Goal: Communication & Community: Answer question/provide support

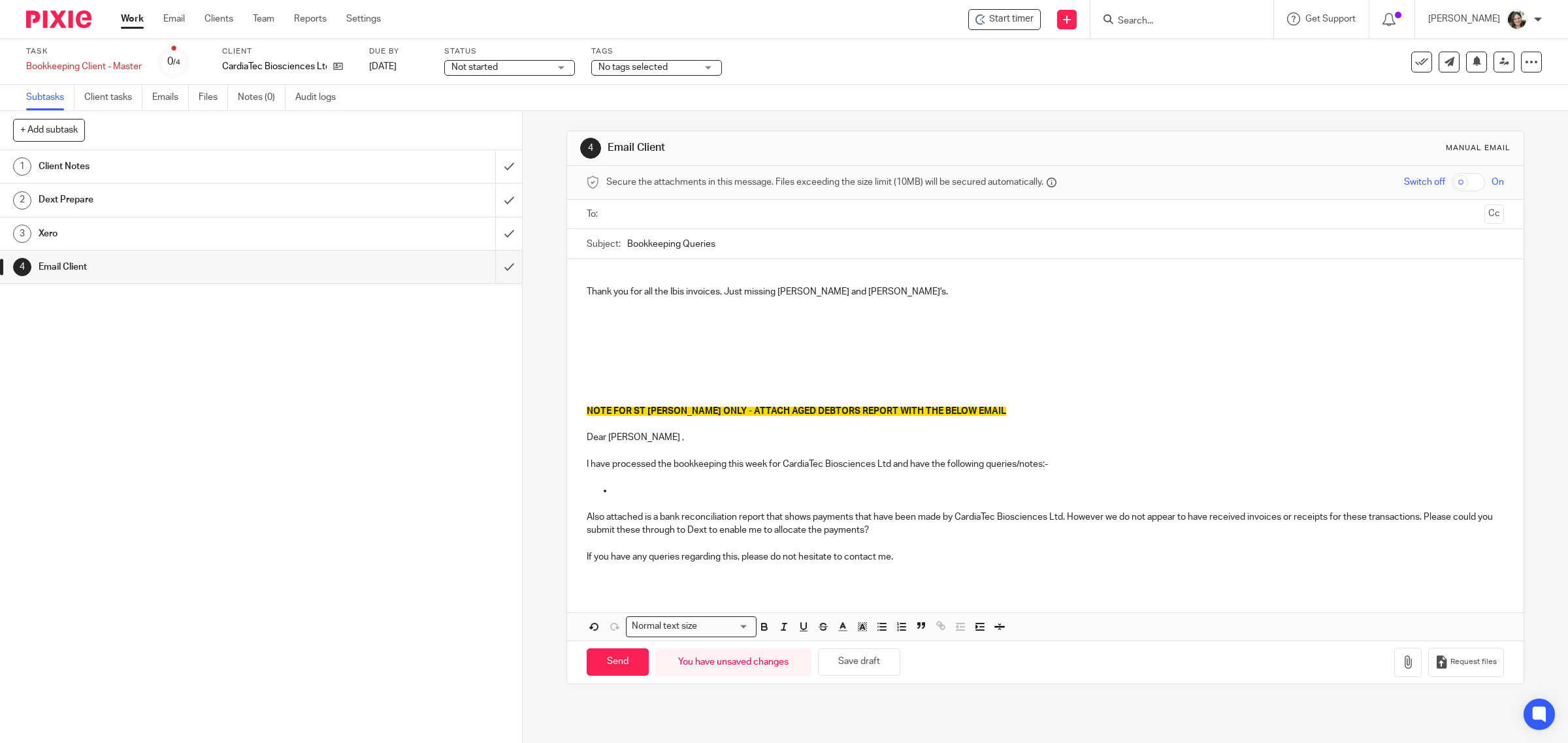
click at [655, 333] on p at bounding box center [1045, 332] width 918 height 13
paste div
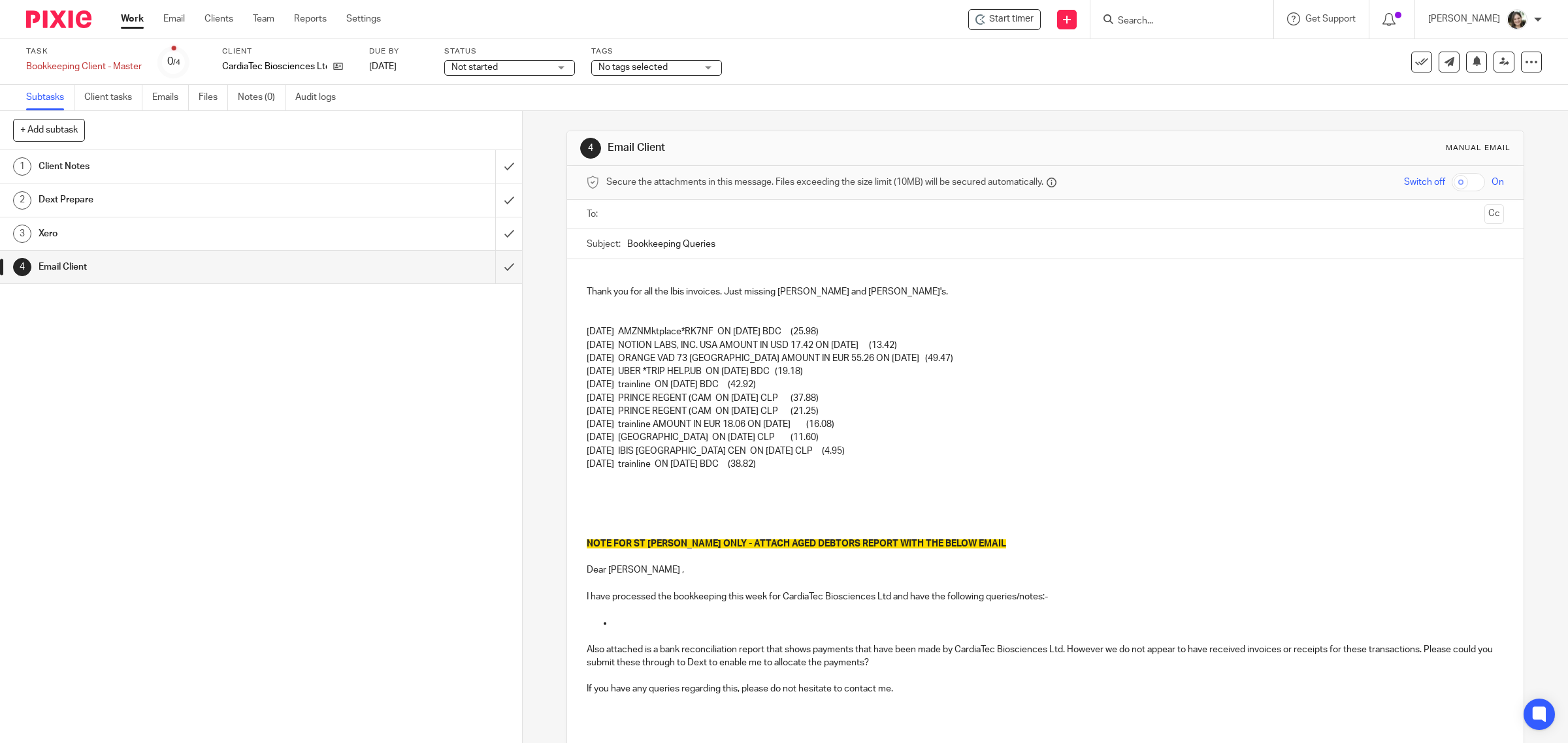
click at [686, 313] on p at bounding box center [1045, 319] width 918 height 13
drag, startPoint x: 931, startPoint y: 356, endPoint x: 569, endPoint y: 363, distance: 362.1
click at [569, 363] on div "Thank you for all the Ibis invoices. Just missing Thomas and Raphael's. Please …" at bounding box center [1046, 489] width 957 height 460
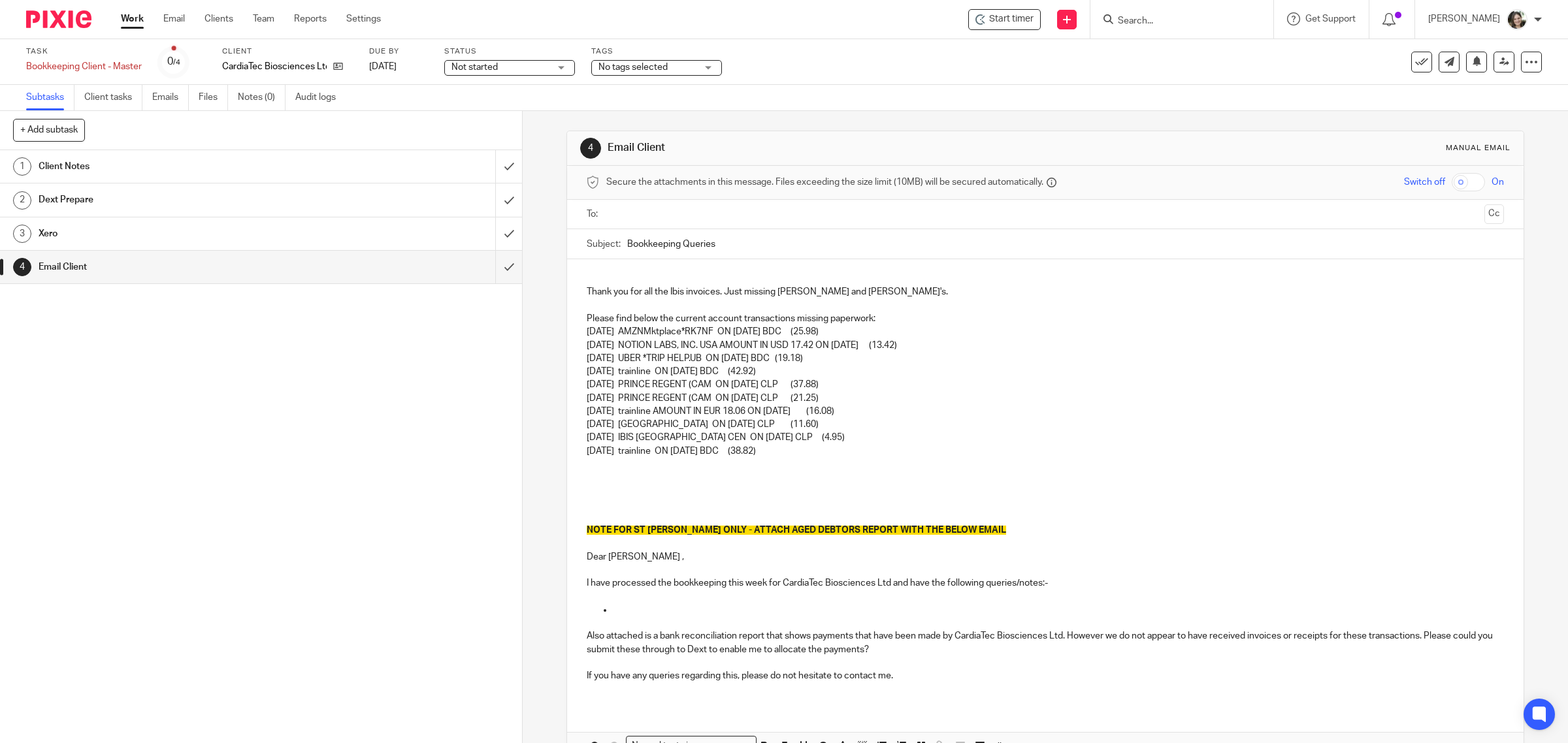
click at [639, 472] on p at bounding box center [1045, 478] width 918 height 13
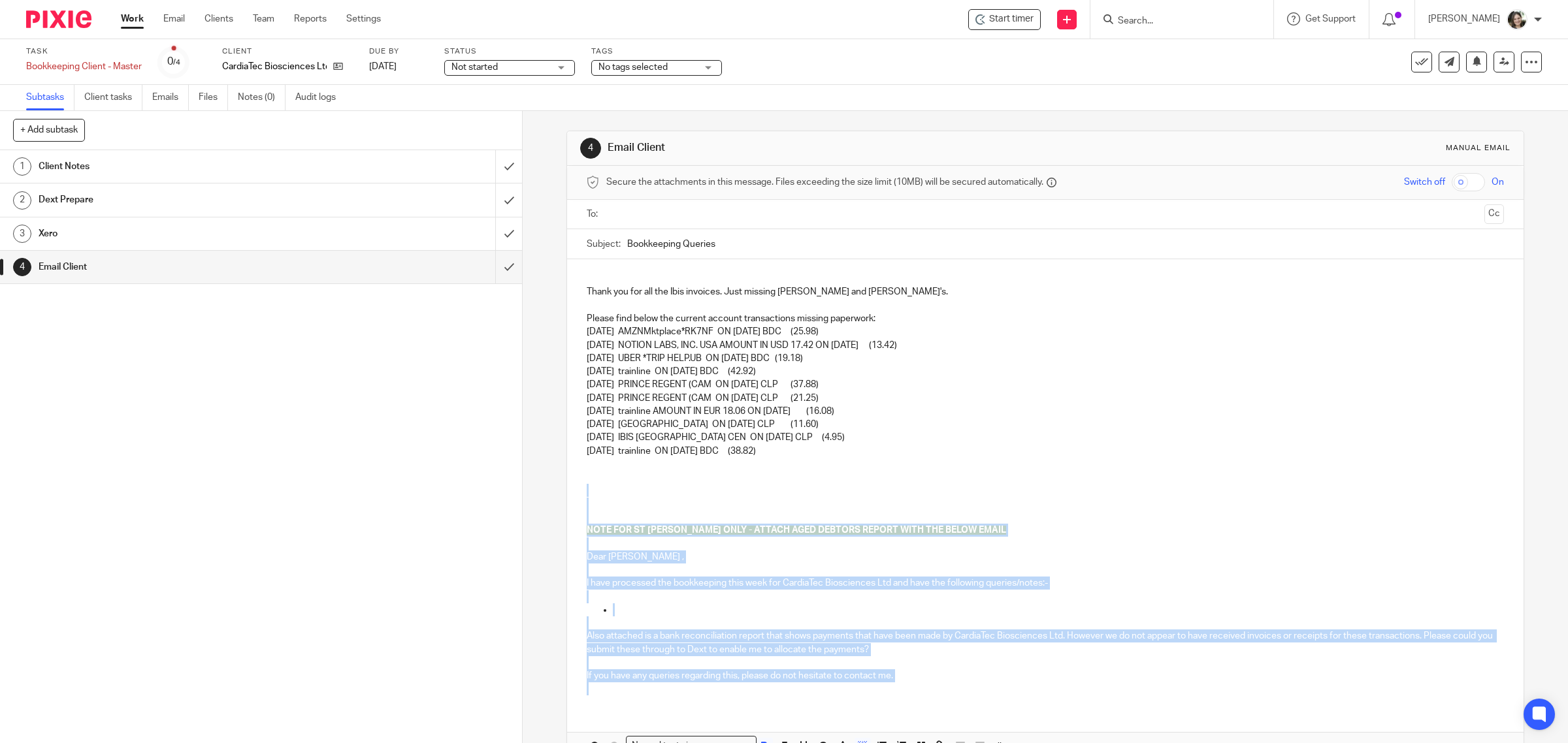
drag, startPoint x: 629, startPoint y: 495, endPoint x: 1026, endPoint y: 686, distance: 440.6
click at [1026, 686] on div "Thank you for all the Ibis invoices. Just missing Thomas and Raphael's. Please …" at bounding box center [1046, 483] width 957 height 447
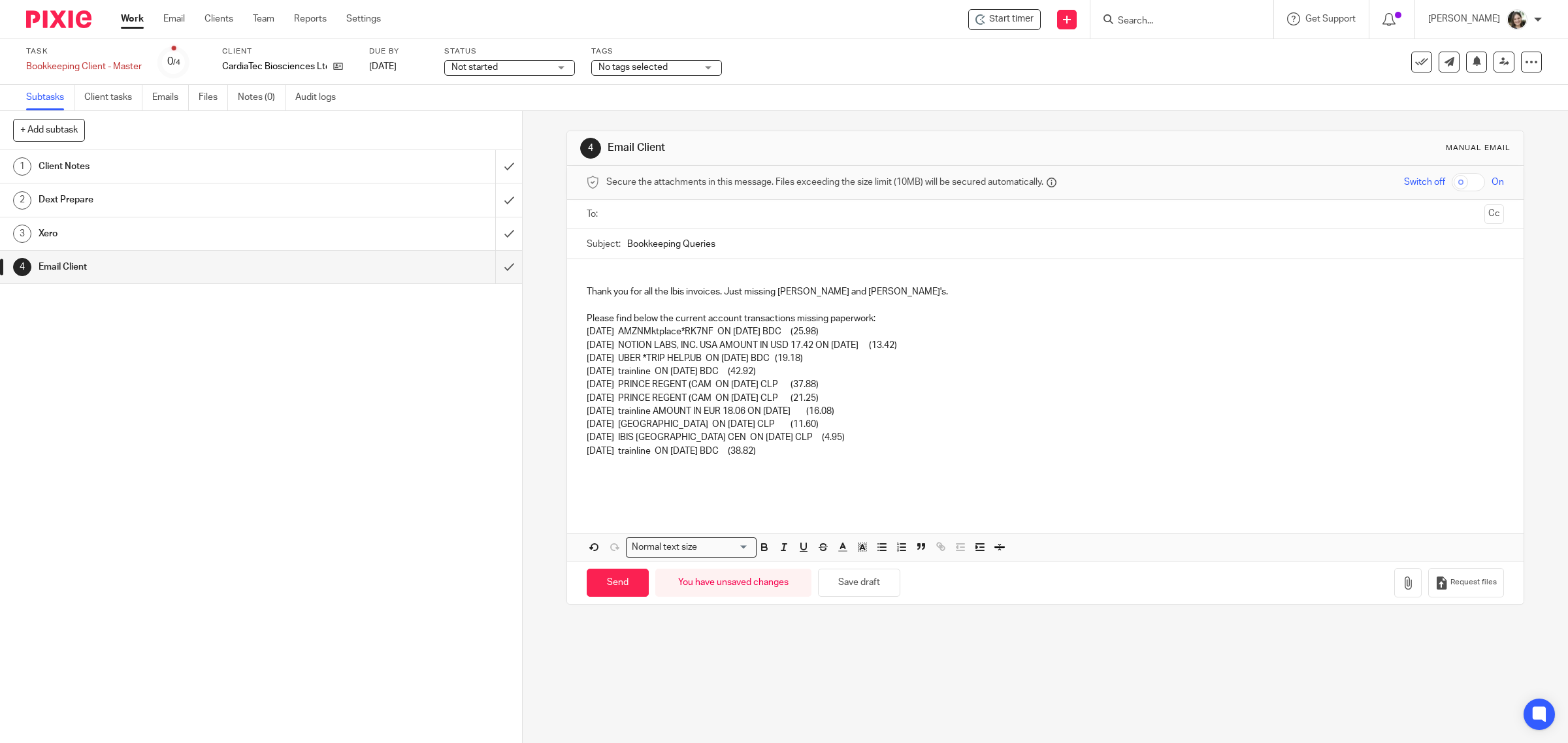
drag, startPoint x: 678, startPoint y: 248, endPoint x: 747, endPoint y: 243, distance: 69.2
click at [747, 243] on input "Bookkeeping Queries" at bounding box center [1066, 243] width 877 height 29
click at [768, 258] on input "Bookkeeping 15/09/2025" at bounding box center [1066, 243] width 877 height 29
type input "Bookkeeping 15/09/2025"
click at [698, 270] on div "Thank you for all the Ibis invoices. Just missing Thomas and Raphael's. Please …" at bounding box center [1046, 383] width 957 height 248
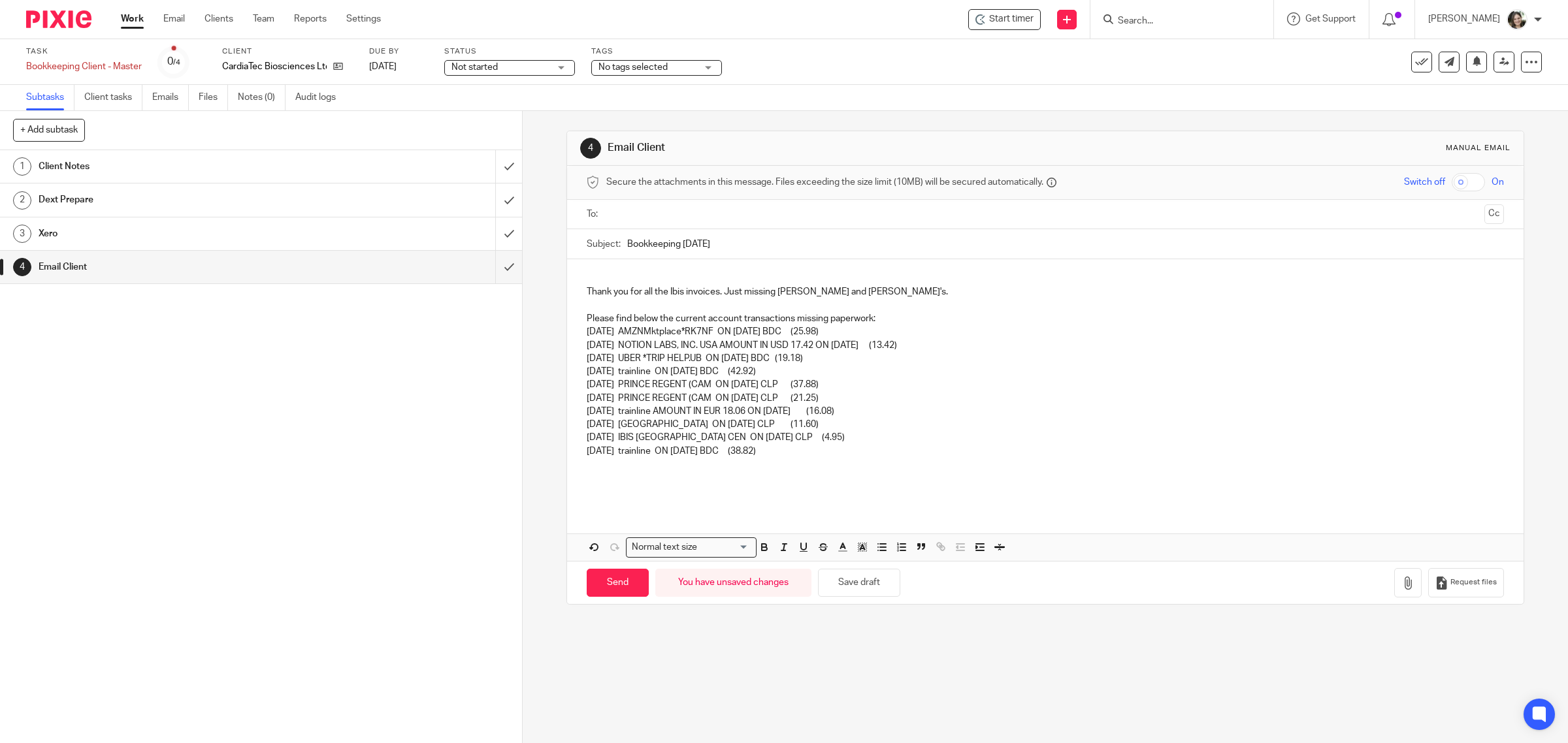
click at [642, 268] on div "Thank you for all the Ibis invoices. Just missing Thomas and Raphael's. Please …" at bounding box center [1046, 383] width 957 height 248
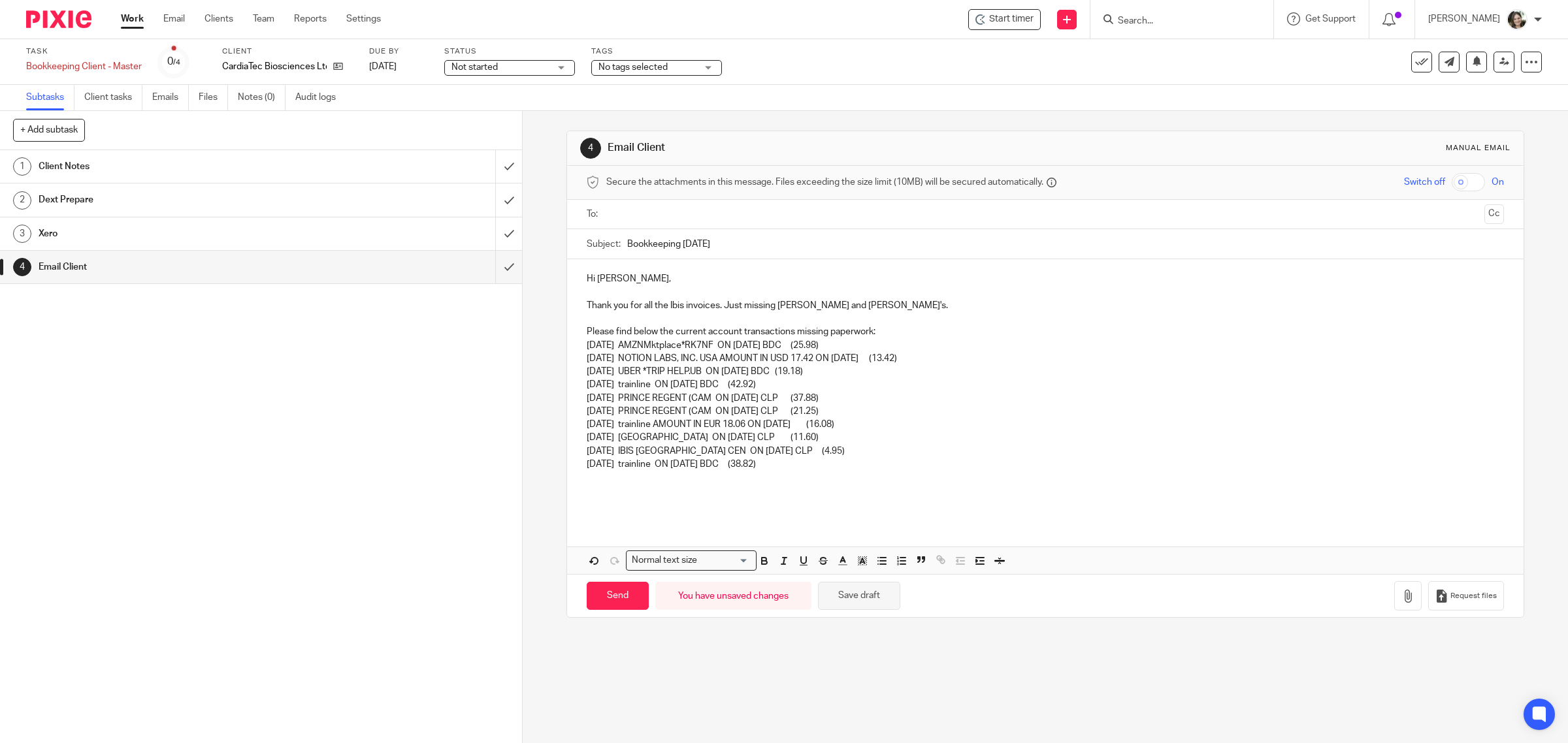
click at [877, 606] on button "Save draft" at bounding box center [859, 596] width 83 height 28
click at [638, 221] on input "text" at bounding box center [1045, 214] width 869 height 15
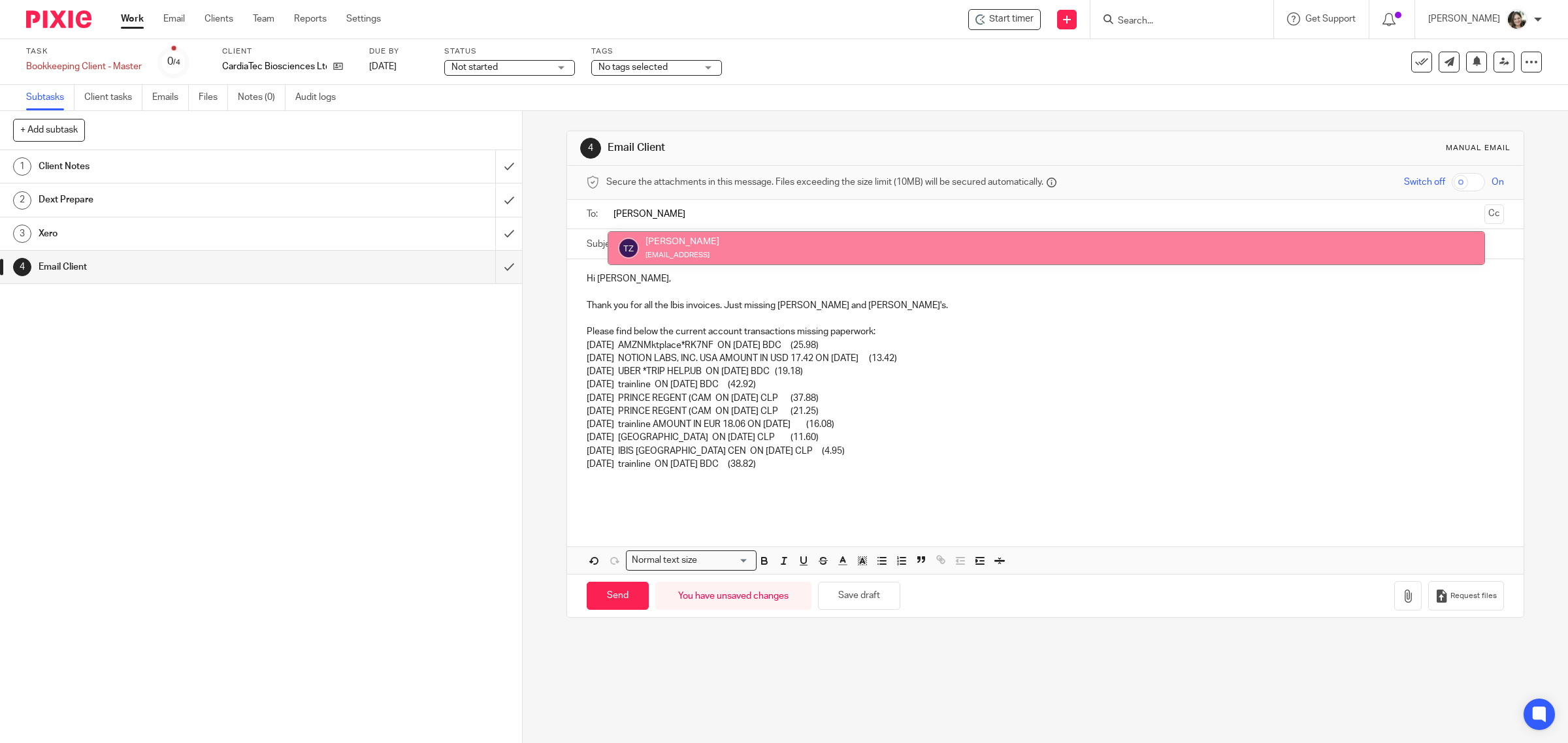
type input "THelma"
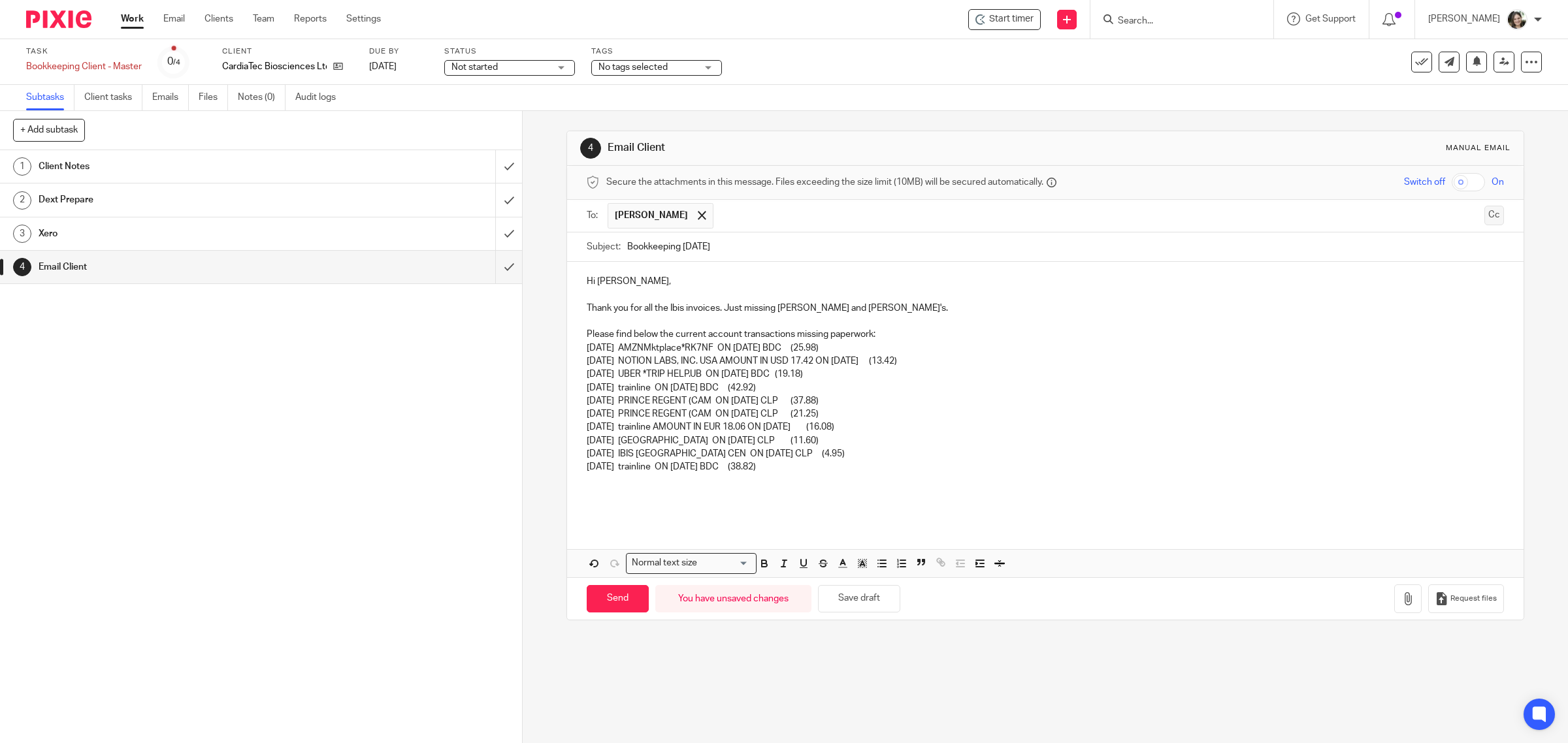
click at [1485, 219] on button "Cc" at bounding box center [1495, 216] width 20 height 20
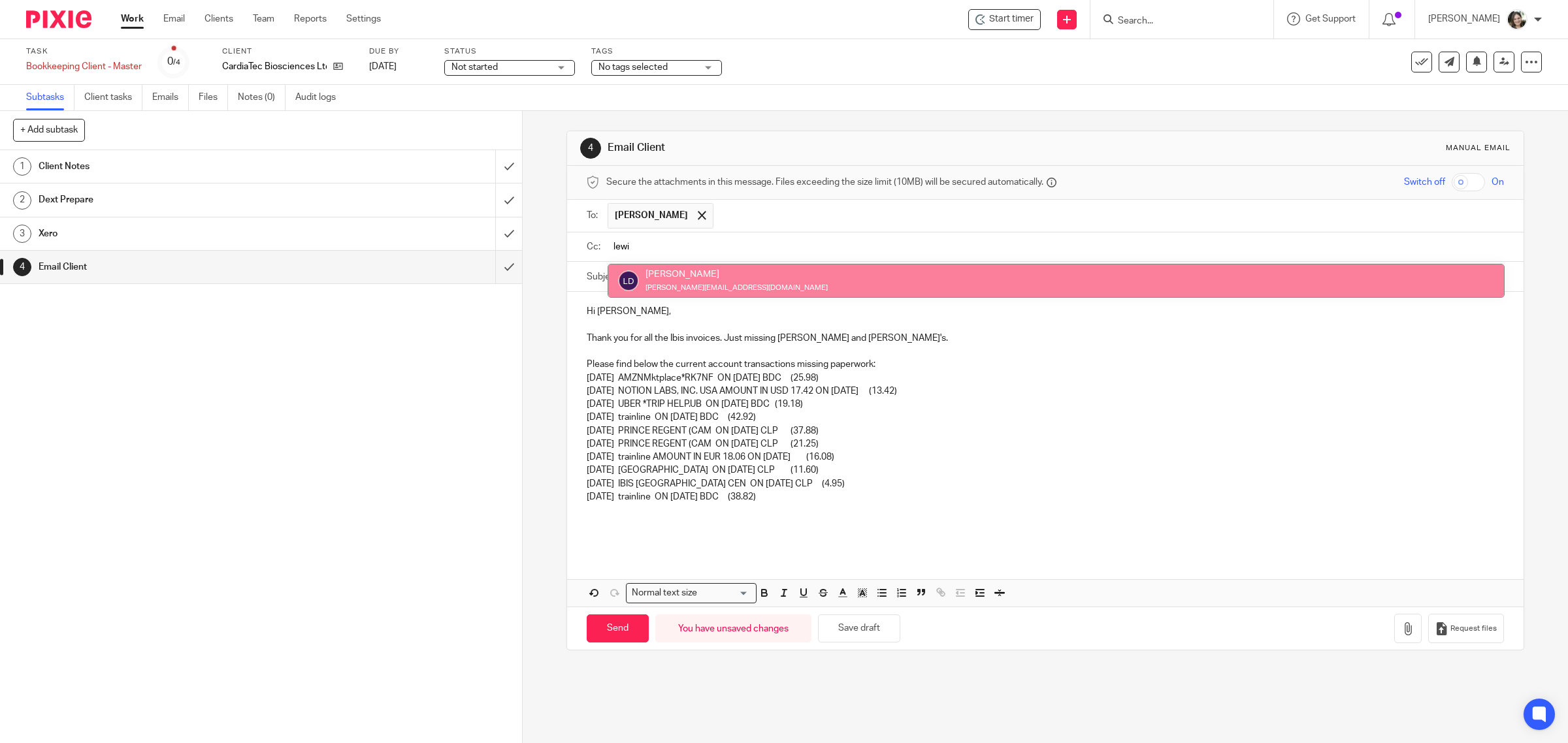
type input "lewi"
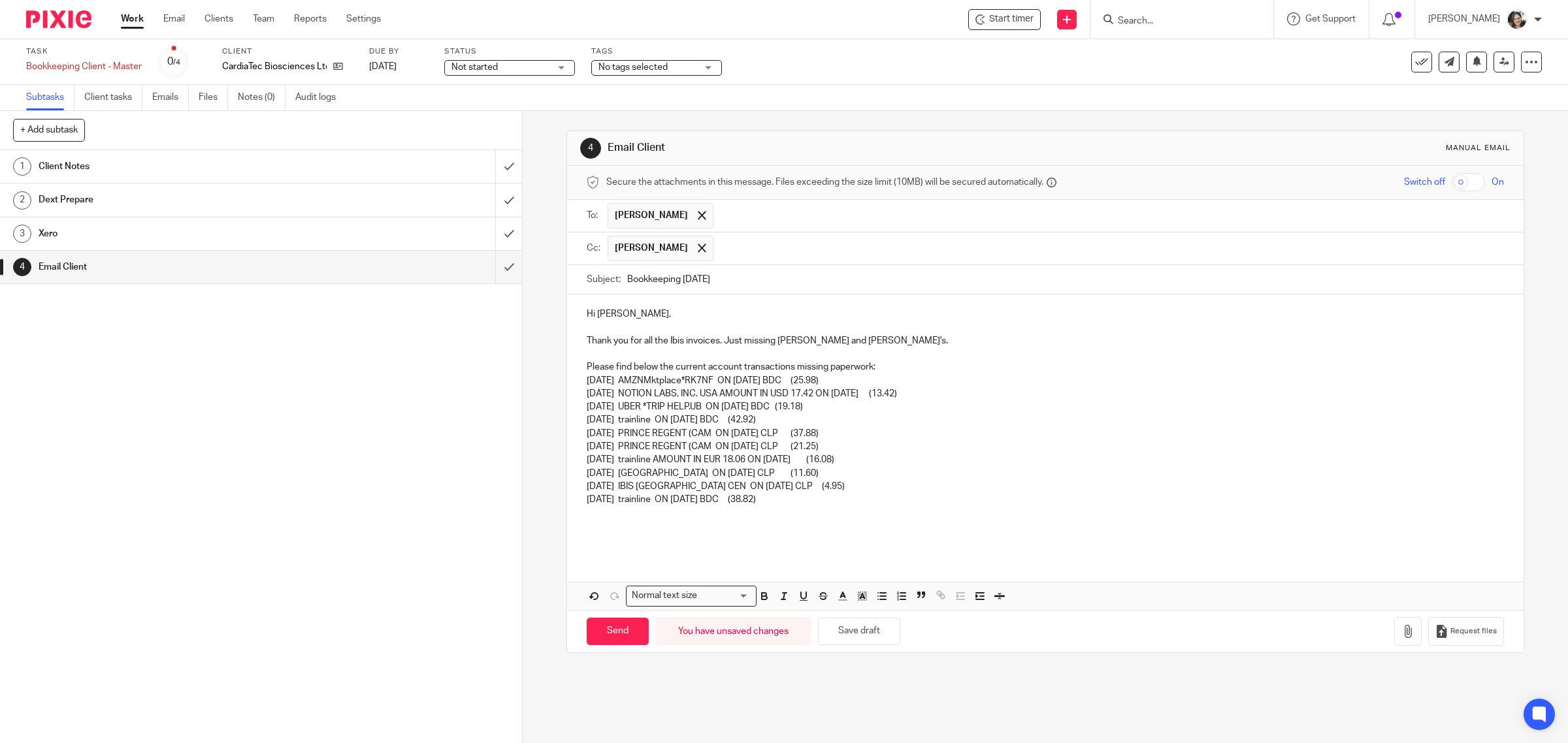
click at [651, 319] on p "Hi [PERSON_NAME]," at bounding box center [1045, 314] width 918 height 13
click at [717, 345] on p "Thank you for all the Ibis invoices. Just missing Thomas and Raphael's." at bounding box center [1045, 341] width 918 height 13
click at [944, 352] on p at bounding box center [1045, 354] width 918 height 13
drag, startPoint x: 718, startPoint y: 344, endPoint x: 792, endPoint y: 345, distance: 74.0
click at [792, 345] on p "Thank you for all the Ibis invoices for the recent stay. Just missing Thomas an…" at bounding box center [1045, 341] width 918 height 13
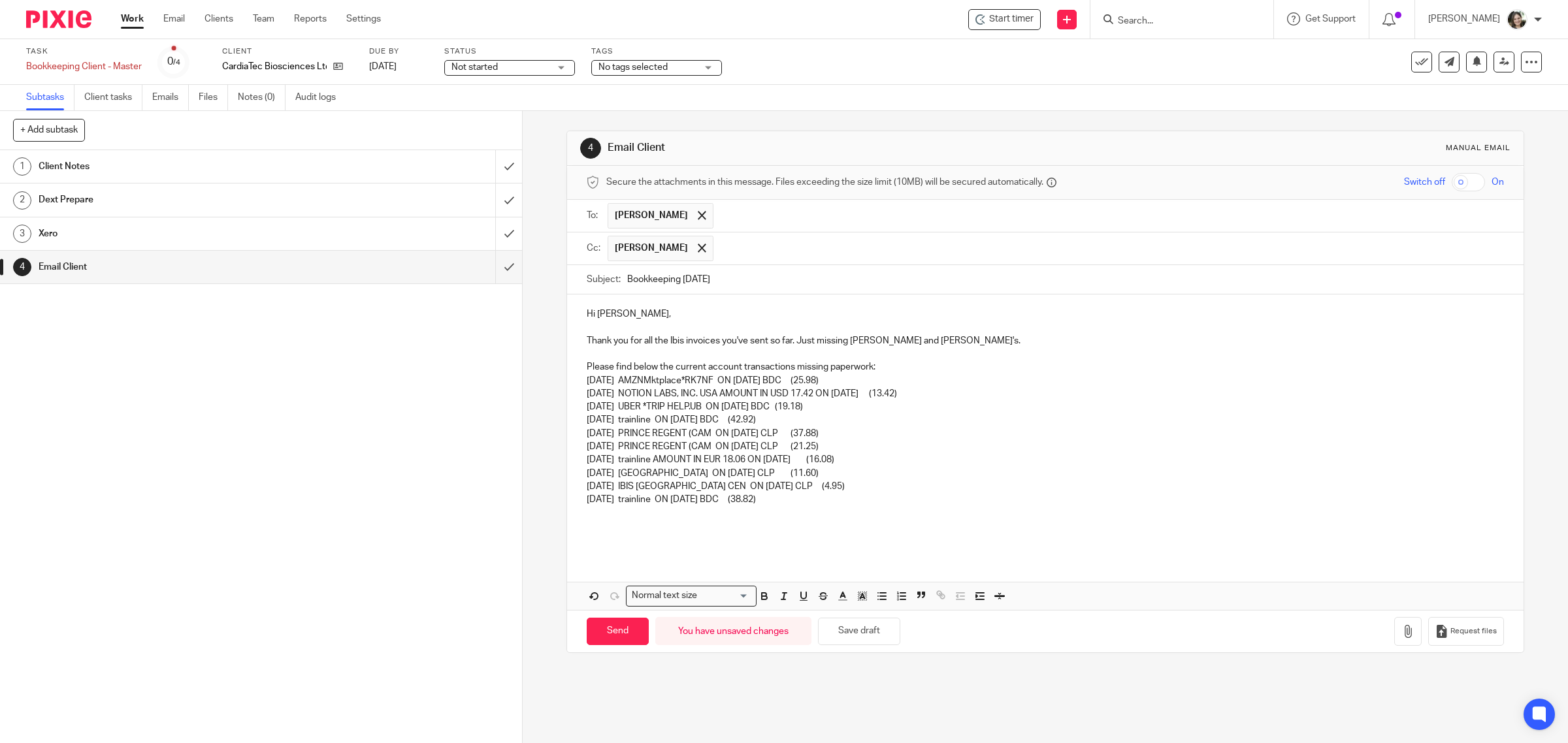
click at [819, 359] on p at bounding box center [1045, 354] width 918 height 13
click at [892, 370] on p "Please find below the current account transactions missing paperwork:" at bounding box center [1045, 367] width 918 height 13
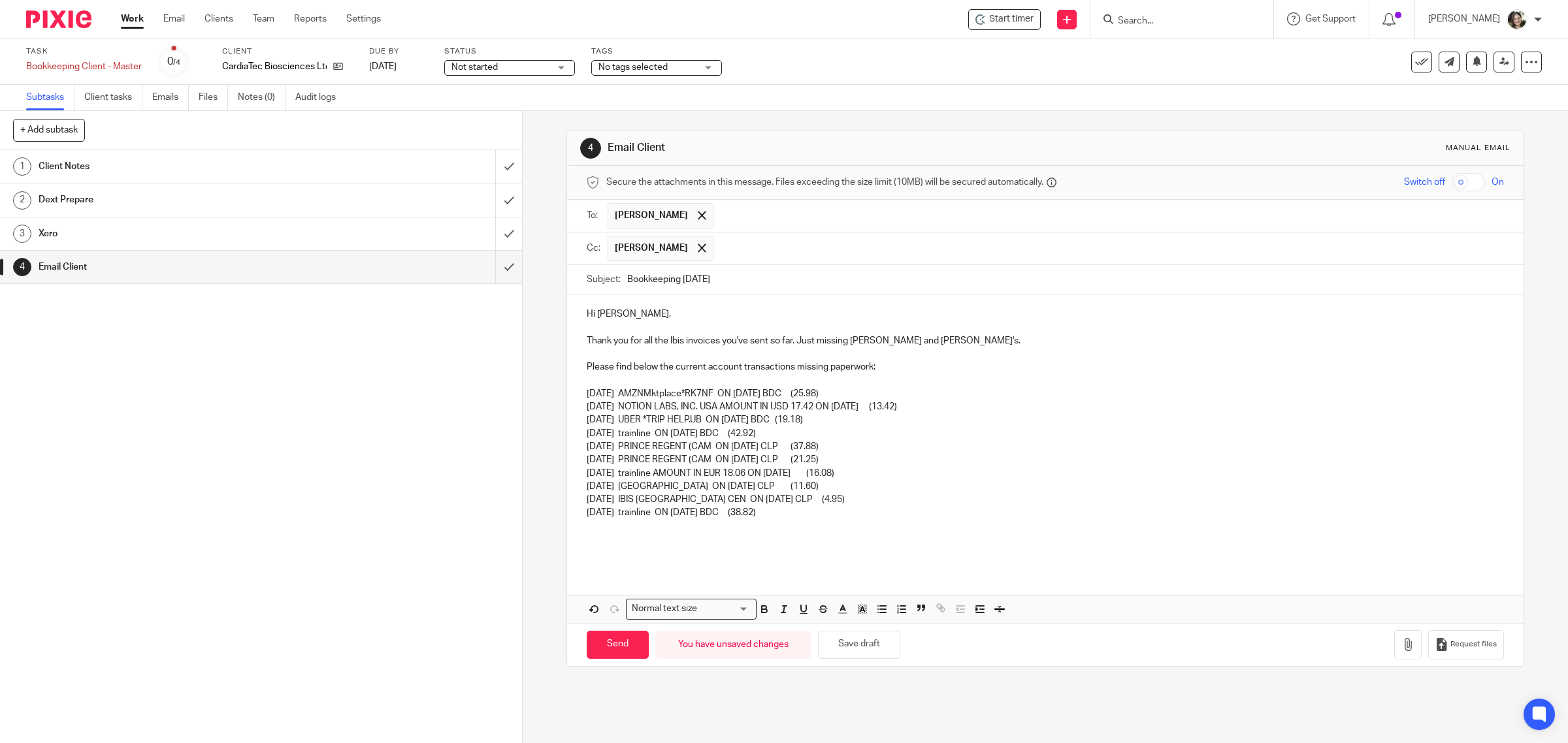
click at [605, 549] on p at bounding box center [1045, 552] width 918 height 13
click at [612, 531] on p at bounding box center [1045, 526] width 918 height 13
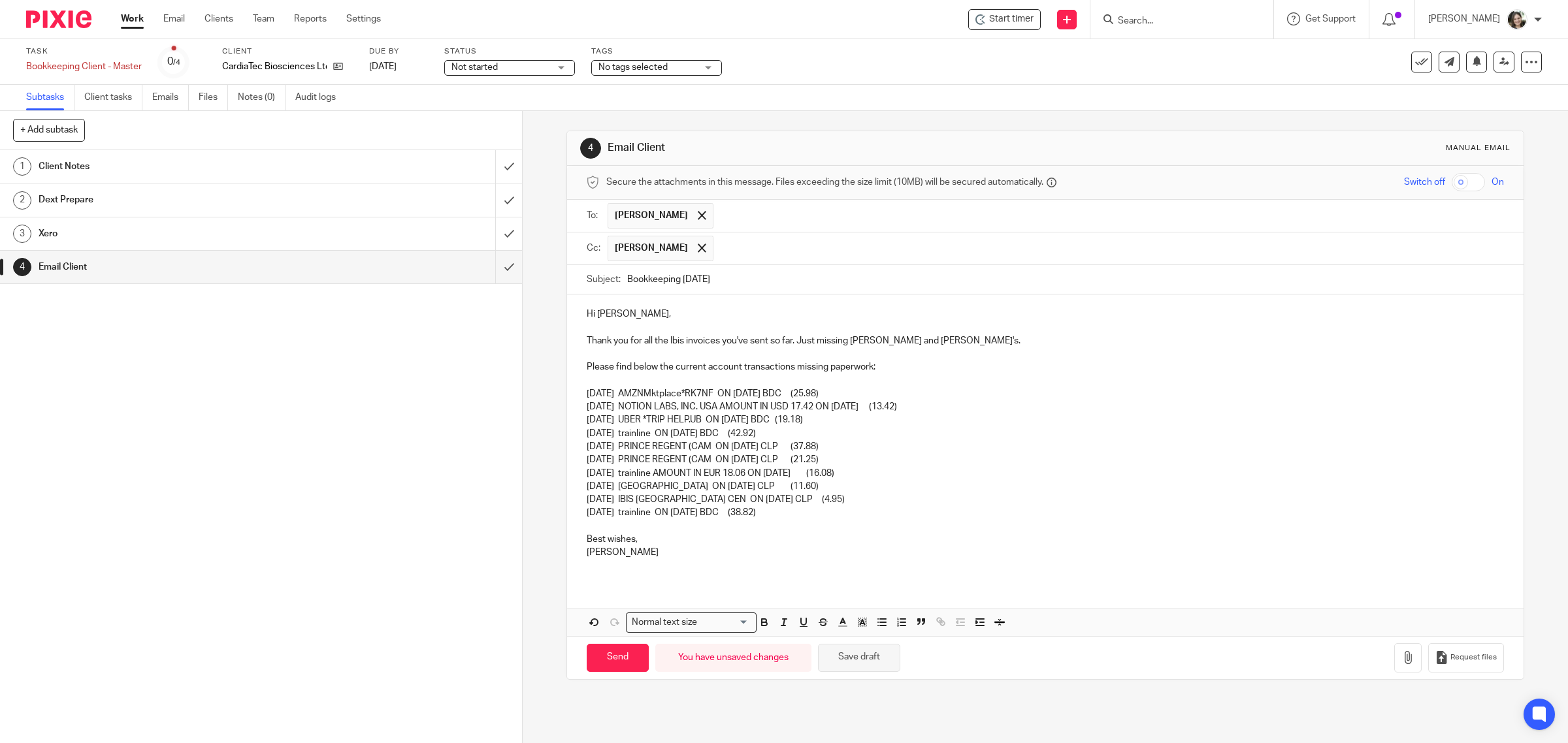
click at [864, 666] on button "Save draft" at bounding box center [859, 658] width 83 height 28
click at [598, 569] on p at bounding box center [1045, 566] width 918 height 13
click at [845, 667] on button "Save draft" at bounding box center [859, 658] width 83 height 28
click at [609, 658] on input "Send" at bounding box center [617, 658] width 62 height 28
type input "Sent"
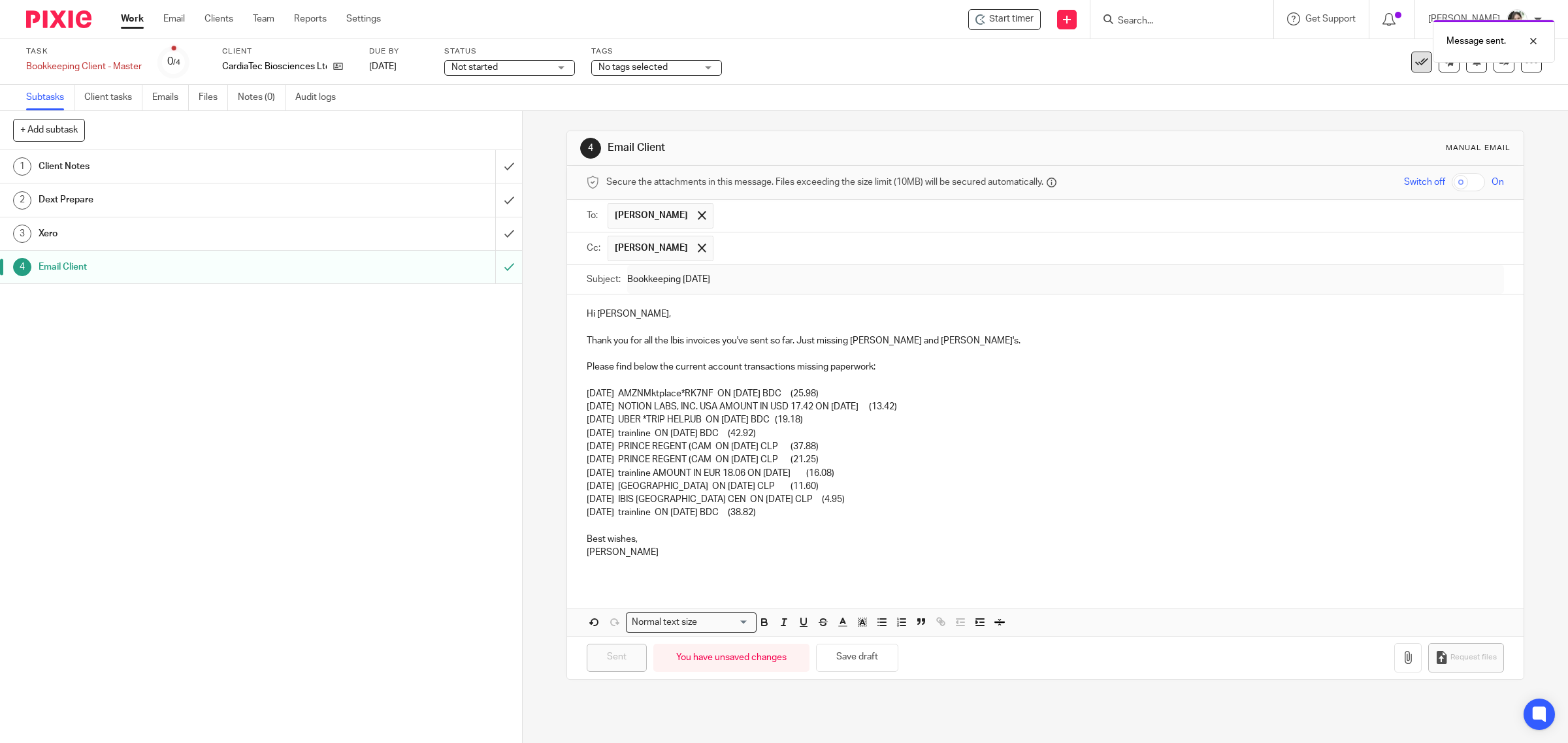
click at [1416, 66] on icon at bounding box center [1422, 62] width 13 height 13
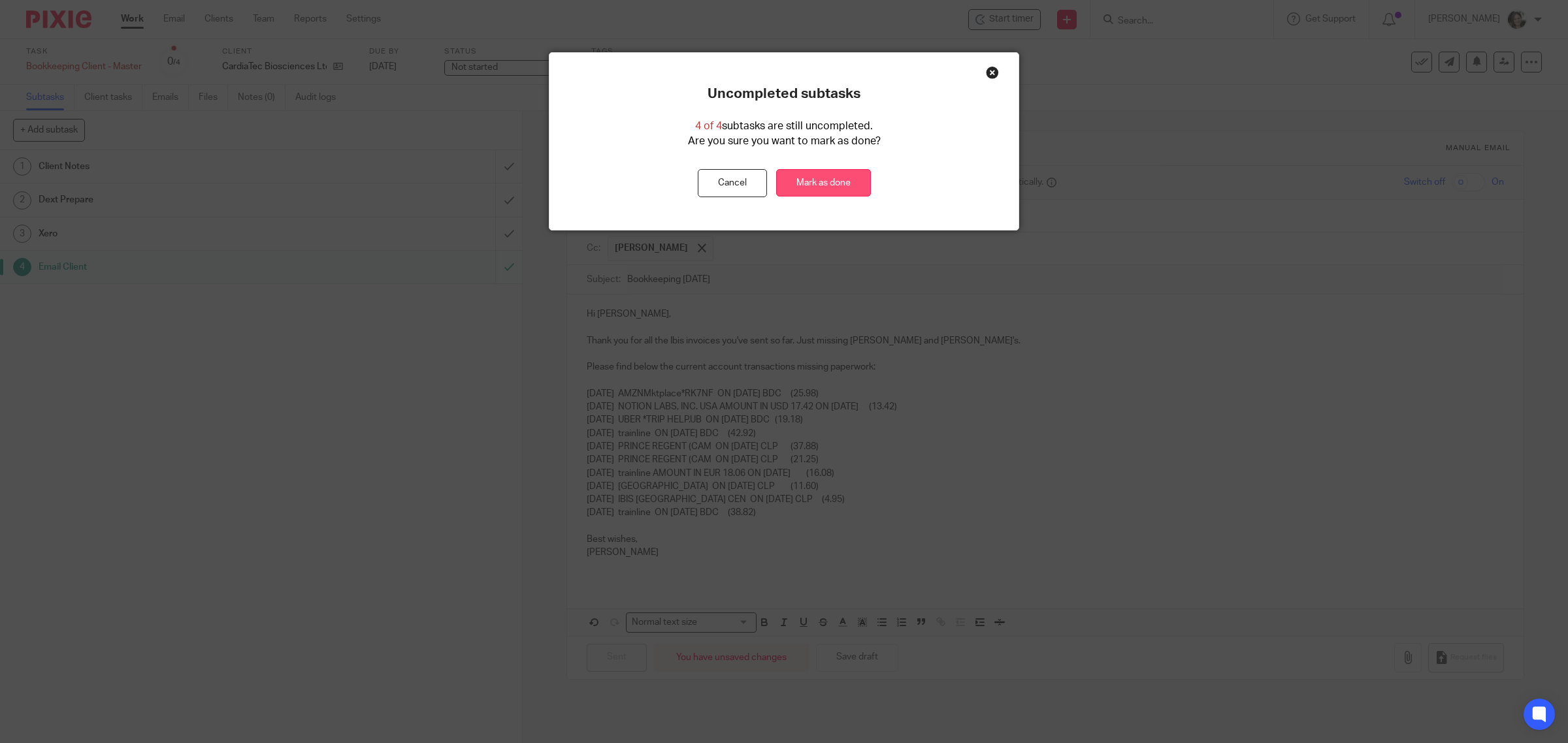
click at [827, 183] on link "Mark as done" at bounding box center [823, 183] width 95 height 28
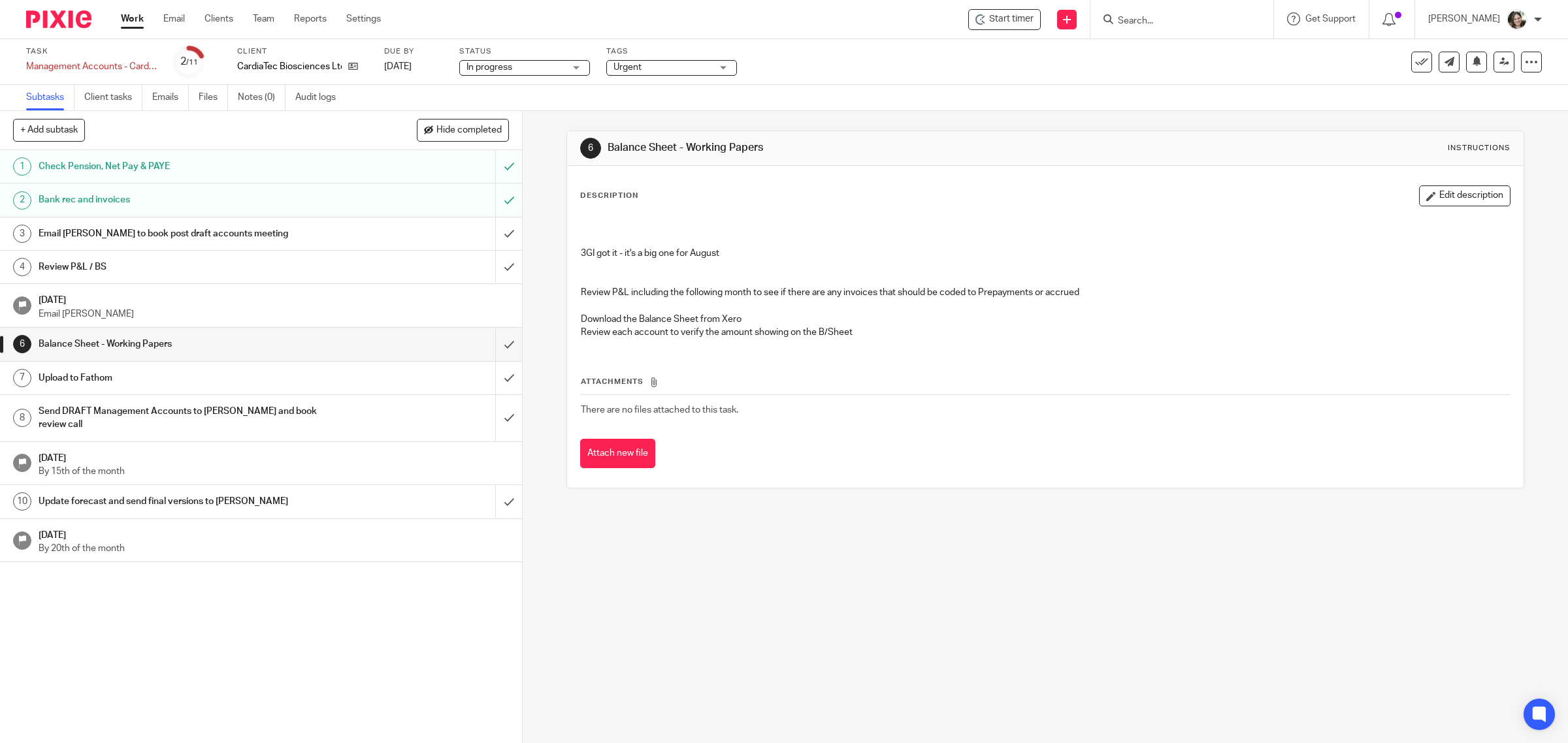
click at [230, 227] on h1 "Email [PERSON_NAME] to book post draft accounts meeting" at bounding box center [187, 234] width 296 height 20
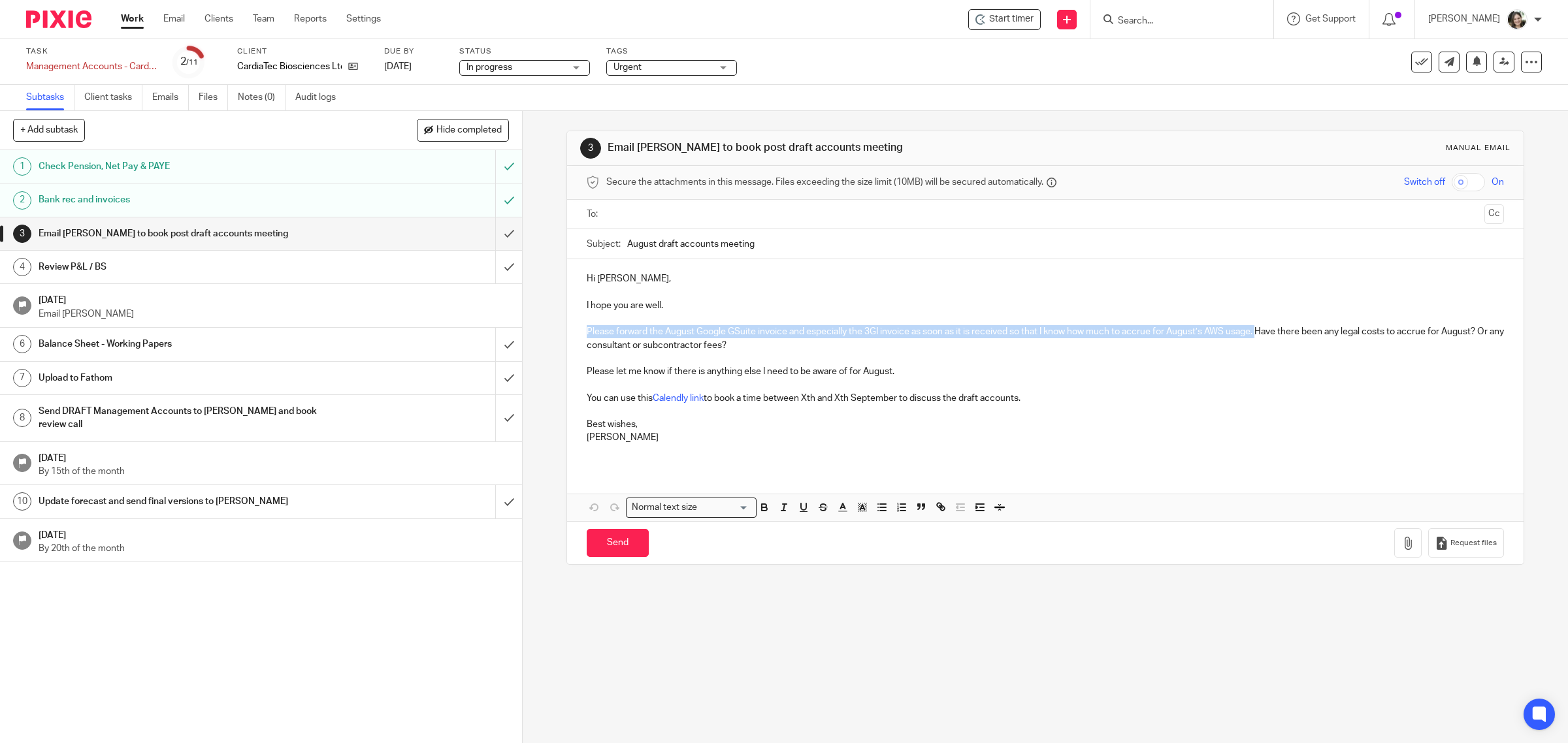
drag, startPoint x: 1255, startPoint y: 335, endPoint x: 573, endPoint y: 327, distance: 682.0
click at [573, 327] on div "Hi [PERSON_NAME], I hope you are well. Please forward the August Google GSuite …" at bounding box center [1046, 363] width 957 height 209
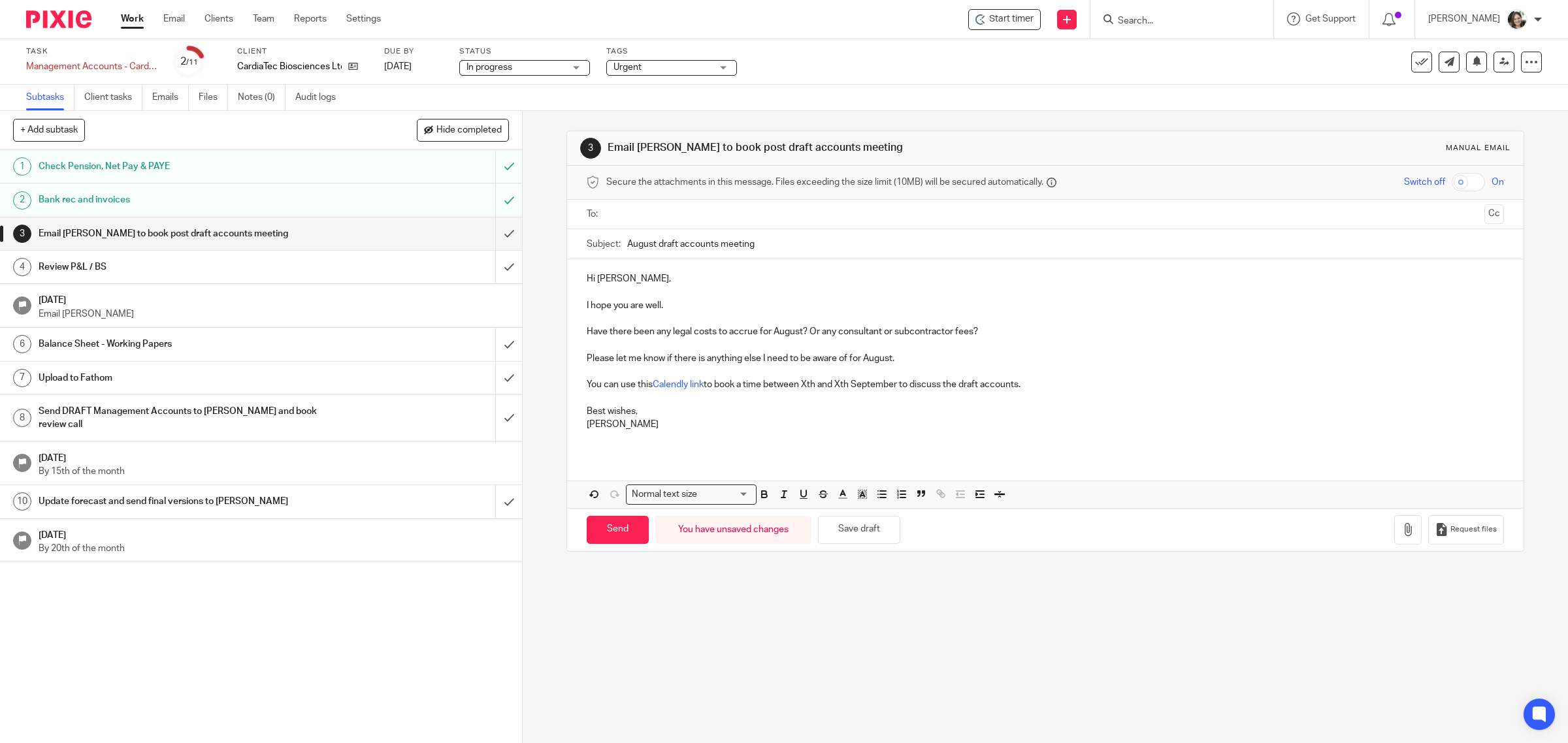
click at [756, 361] on p "Please let me know if there is anything else I need to be aware of for August." at bounding box center [1045, 359] width 918 height 13
drag, startPoint x: 583, startPoint y: 334, endPoint x: 995, endPoint y: 330, distance: 412.0
click at [995, 330] on p "Have there been any legal costs to accrue for August? Or any consultant or subc…" at bounding box center [1045, 332] width 918 height 13
click at [904, 352] on p at bounding box center [1045, 345] width 918 height 13
click at [902, 358] on p "Please let me know if there is anything I need to be aware of for August." at bounding box center [1045, 359] width 918 height 13
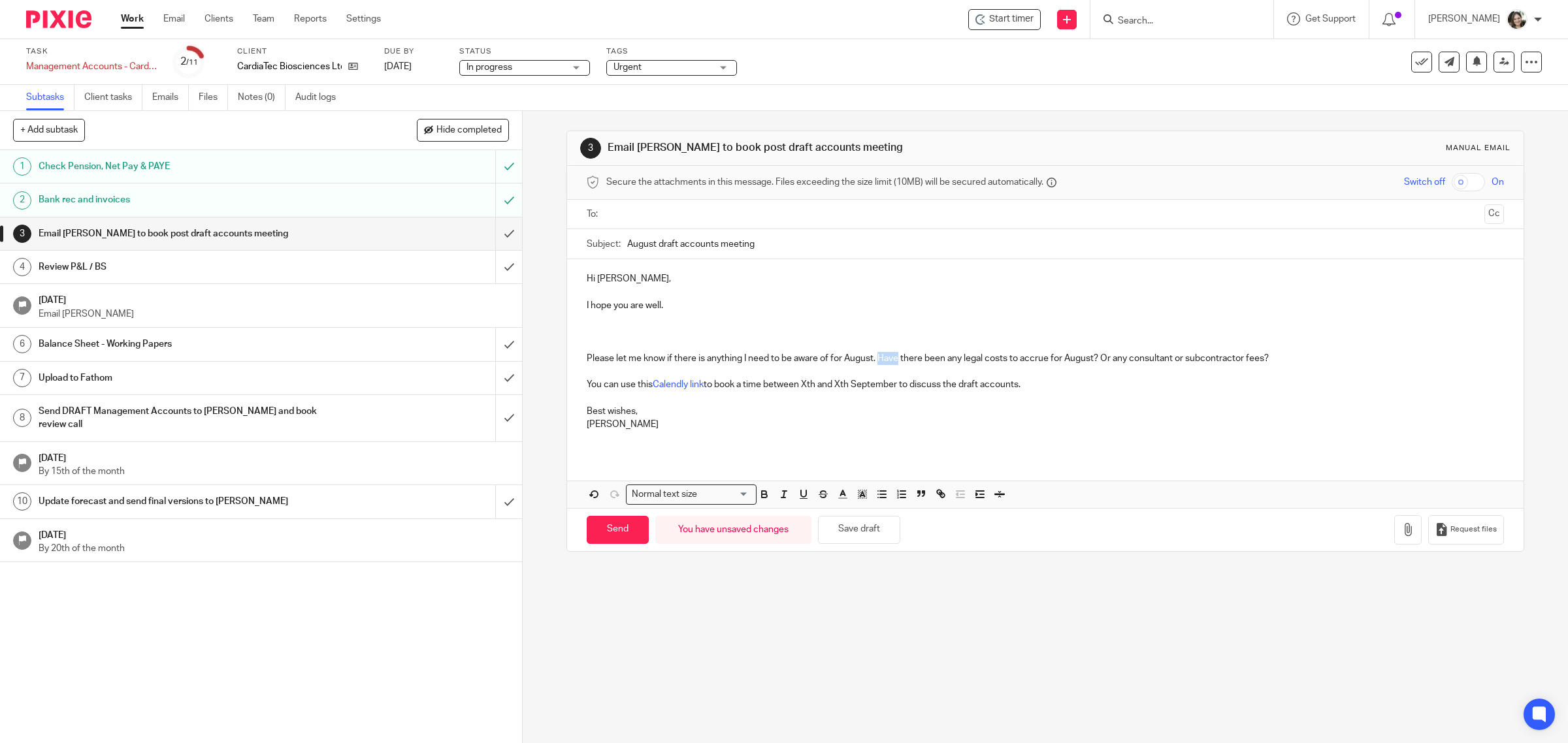
drag, startPoint x: 877, startPoint y: 357, endPoint x: 896, endPoint y: 357, distance: 19.0
click at [896, 357] on p "Please let me know if there is anything I need to be aware of for August. Have …" at bounding box center [1045, 359] width 918 height 13
click at [939, 360] on p "Please let me know if there is anything I need to be aware of for August. Are t…" at bounding box center [1045, 359] width 918 height 13
click at [1078, 359] on p "Please let me know if there is anything I need to be aware of for August. Are t…" at bounding box center [1045, 359] width 918 height 13
click at [1242, 356] on p "Please let me know if there is anything I need to be aware of for August. Are t…" at bounding box center [1045, 359] width 918 height 13
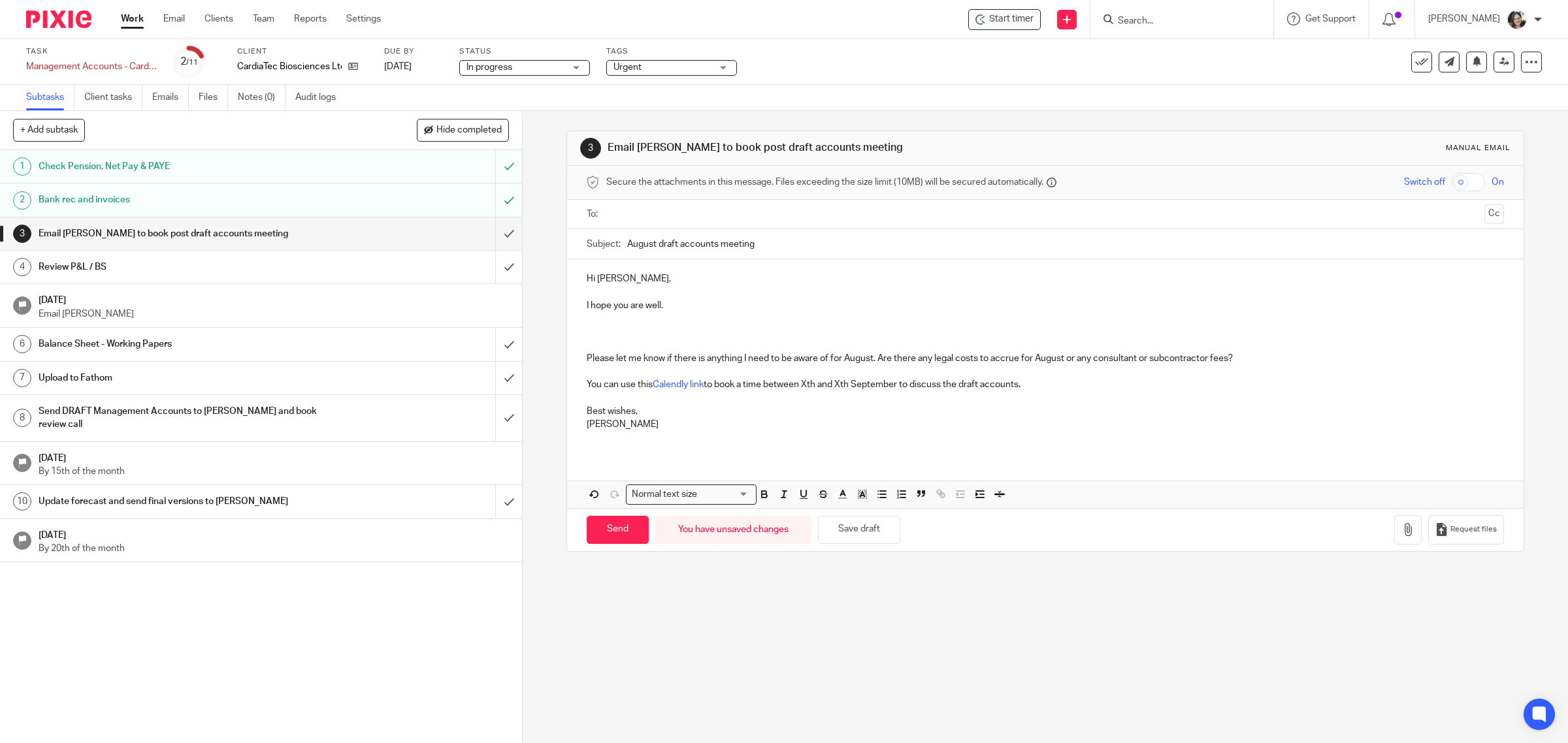
click at [591, 339] on p at bounding box center [1045, 345] width 918 height 13
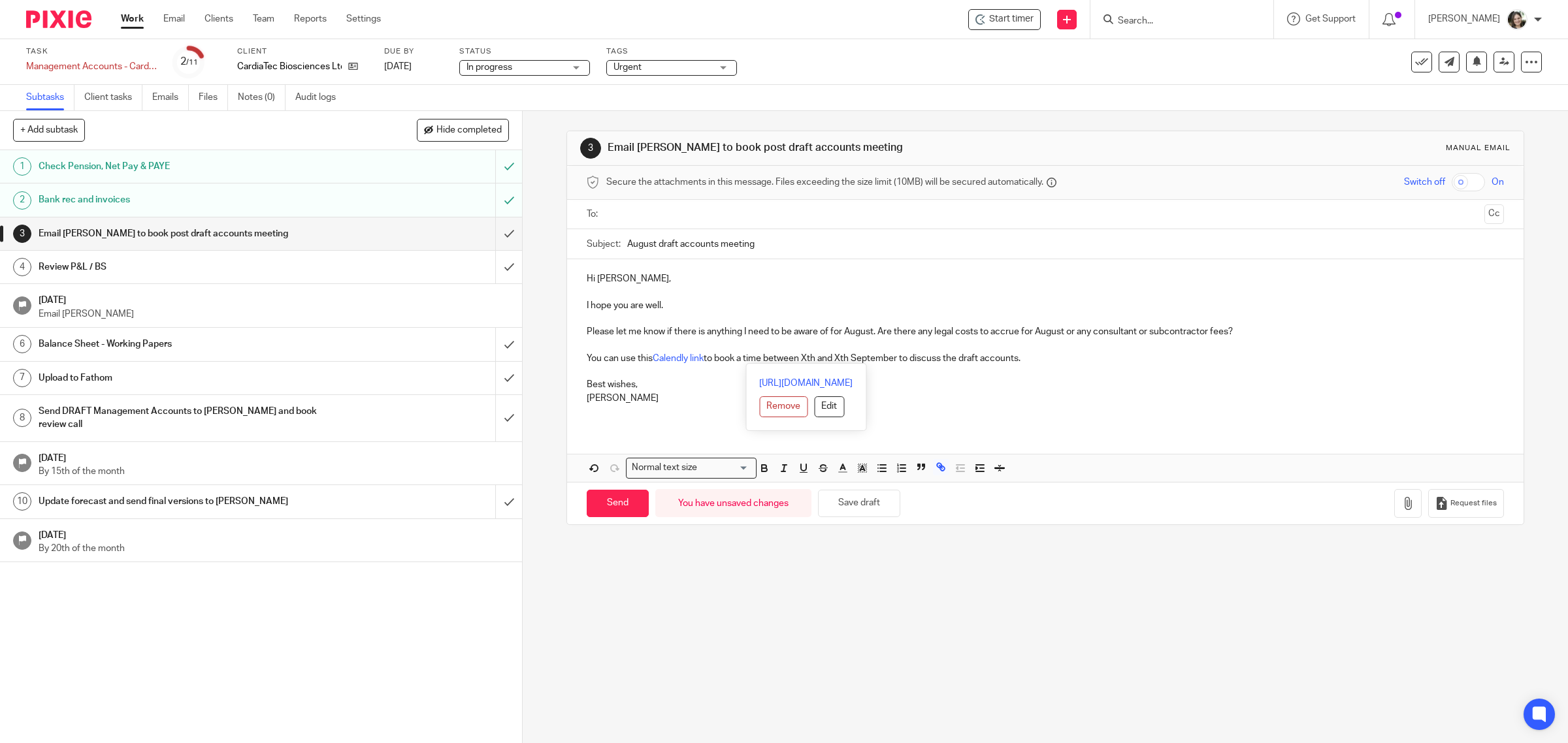
drag, startPoint x: 1038, startPoint y: 354, endPoint x: 575, endPoint y: 361, distance: 463.1
click at [575, 361] on div "Hi [PERSON_NAME], I hope you are well. Please let me know if there is anything …" at bounding box center [1046, 343] width 957 height 169
click at [866, 507] on button "Save draft" at bounding box center [859, 503] width 83 height 28
click at [686, 218] on input "text" at bounding box center [1045, 214] width 869 height 15
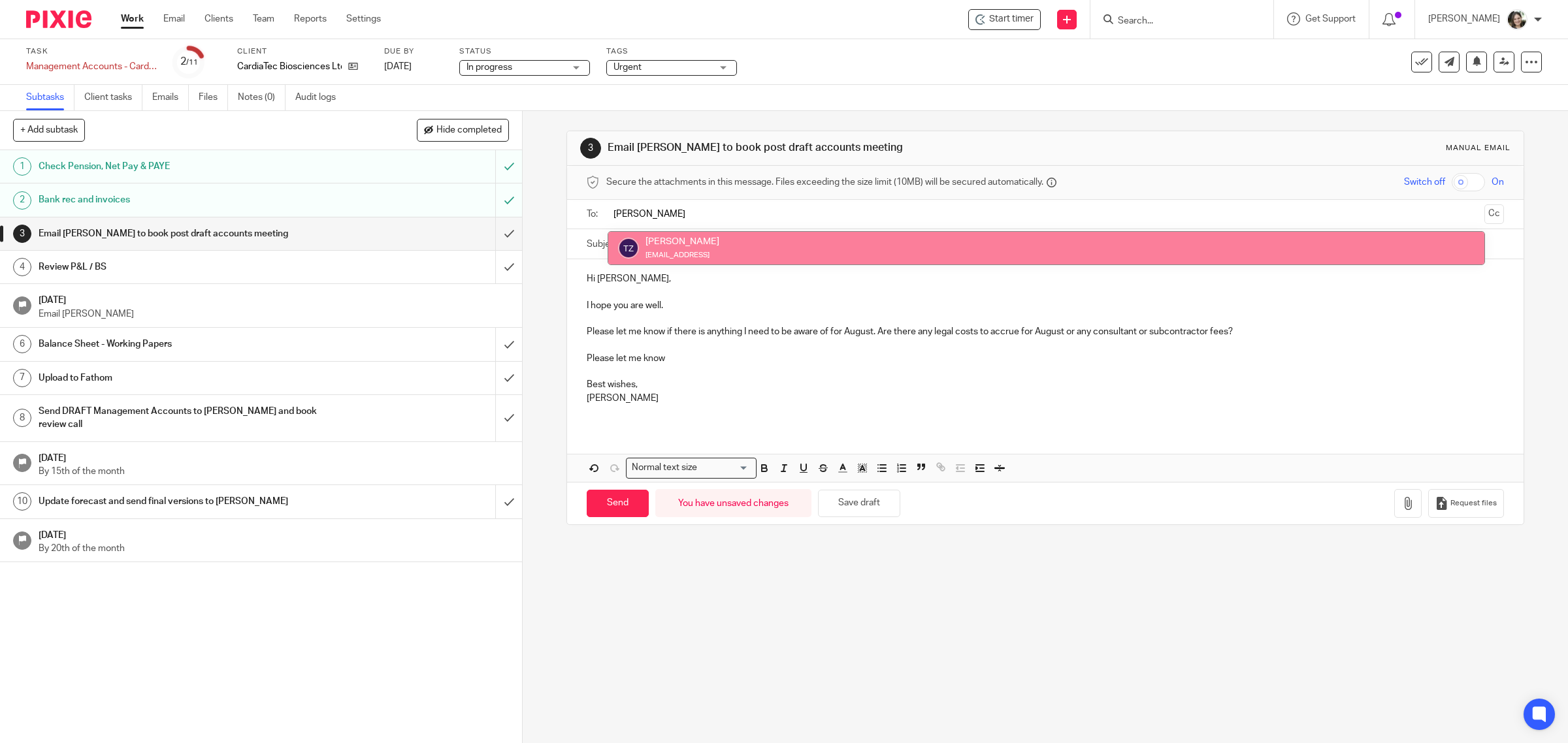
type input "[PERSON_NAME]"
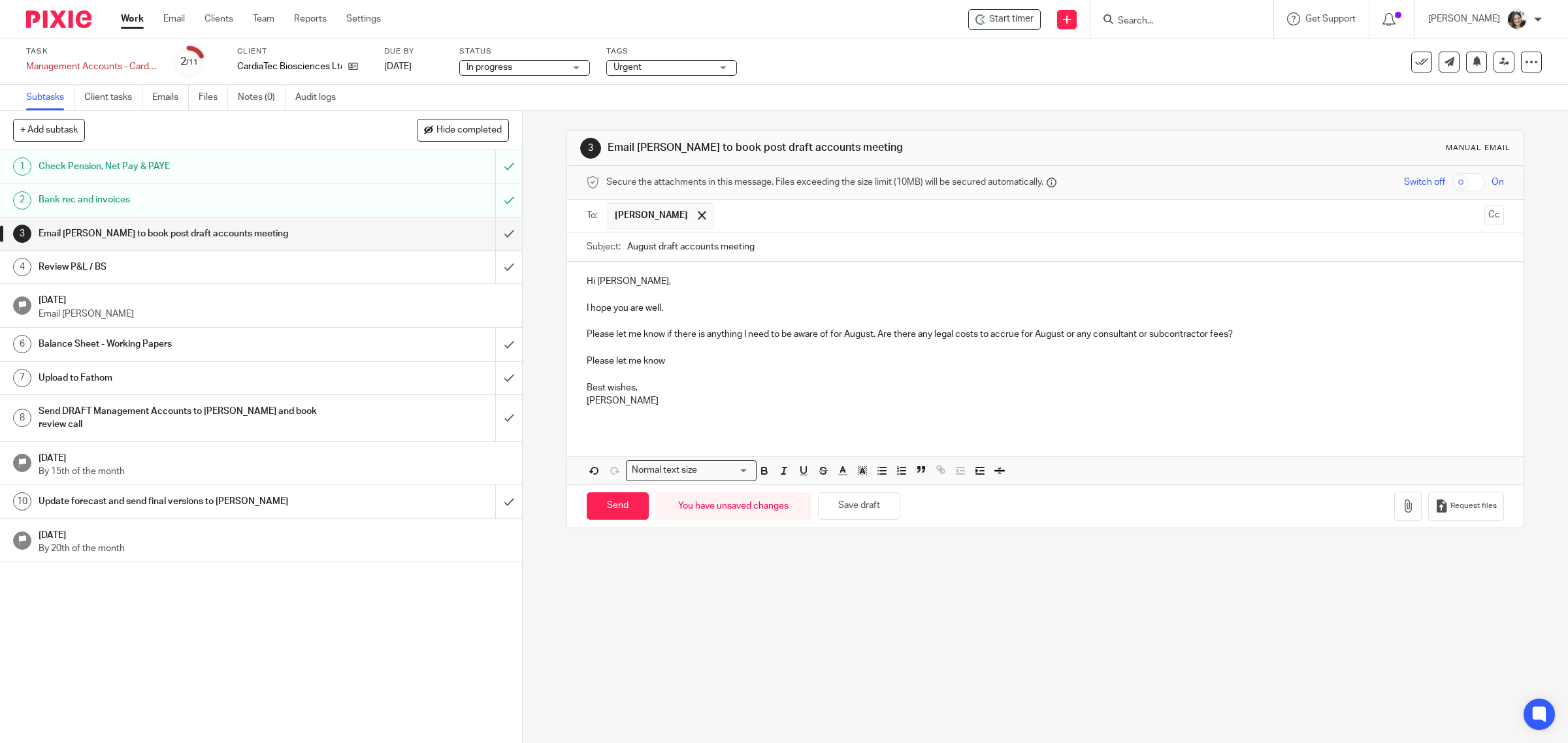
click at [694, 314] on p "I hope you are well." at bounding box center [1045, 308] width 918 height 13
drag, startPoint x: 829, startPoint y: 337, endPoint x: 838, endPoint y: 339, distance: 9.2
click at [838, 339] on p "Please let me know if there is anything I need to be aware of for August. Are t…" at bounding box center [1045, 334] width 918 height 13
click at [1235, 339] on p "Please let me know if there is anything I need to be aware of before I prepare …" at bounding box center [1045, 334] width 918 height 13
drag, startPoint x: 1335, startPoint y: 334, endPoint x: 1399, endPoint y: 333, distance: 64.0
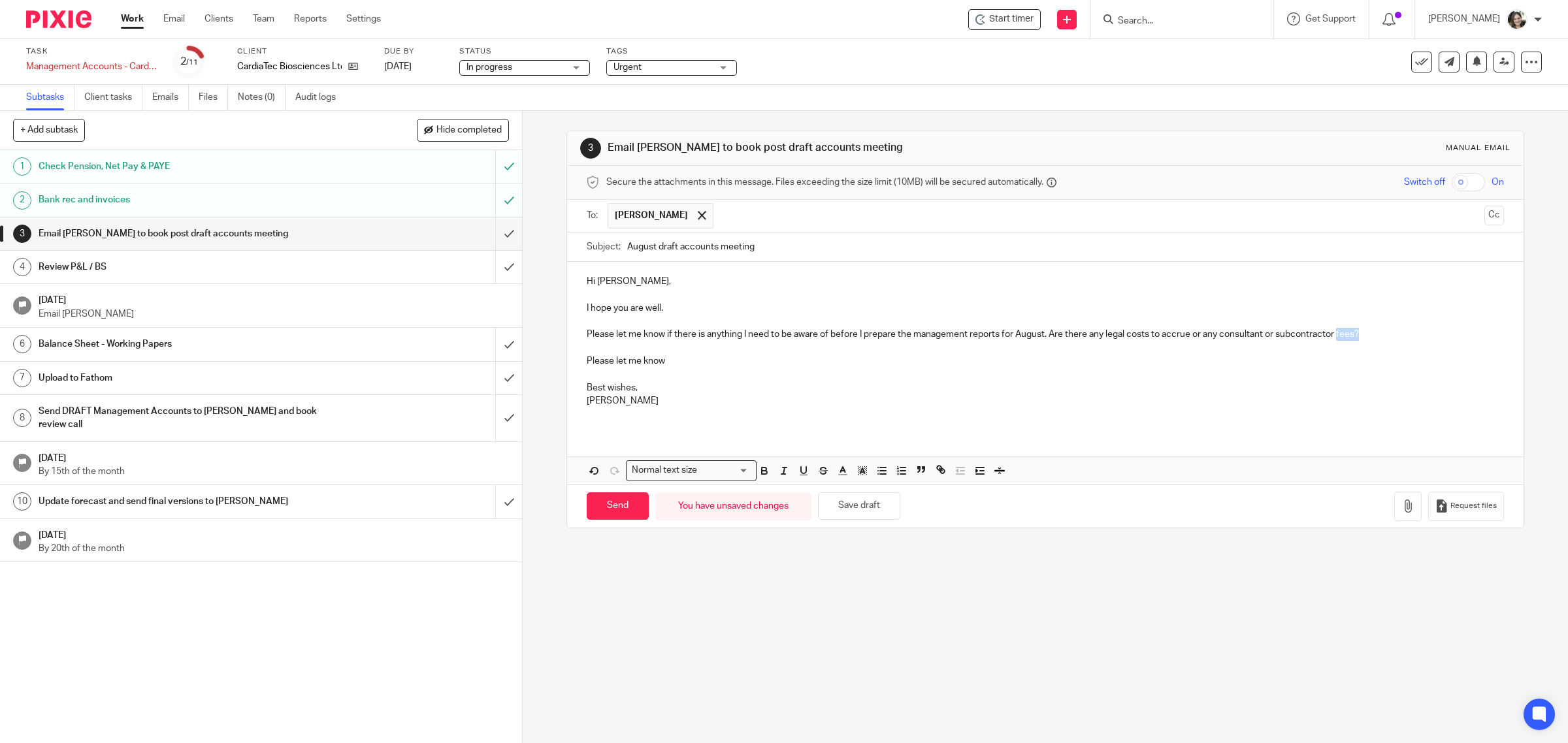
click at [1399, 333] on p "Please let me know if there is anything I need to be aware of before I prepare …" at bounding box center [1045, 334] width 918 height 13
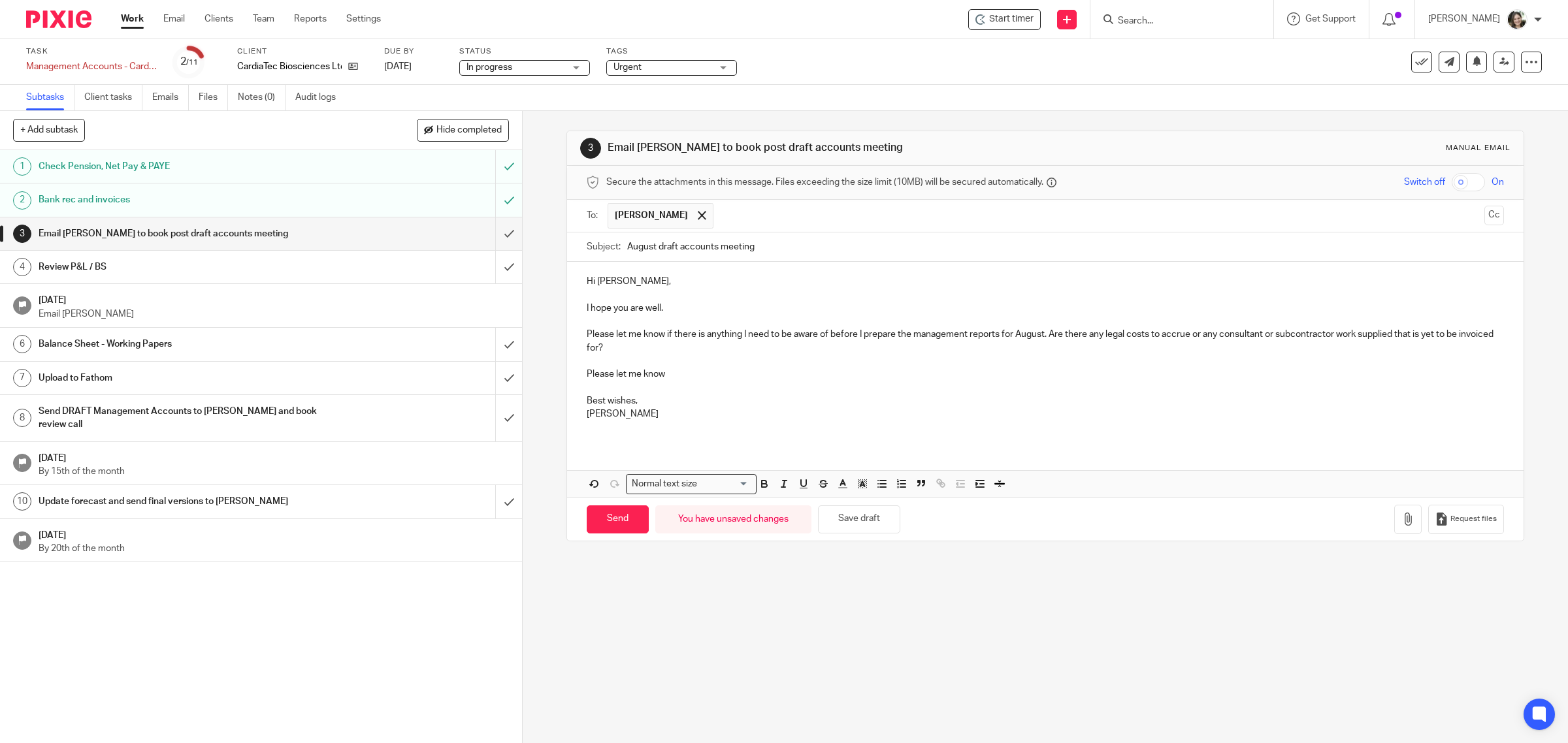
click at [681, 376] on p "Please let me know" at bounding box center [1045, 374] width 918 height 13
click at [854, 520] on button "Save draft" at bounding box center [859, 519] width 83 height 28
drag, startPoint x: 670, startPoint y: 372, endPoint x: 676, endPoint y: 373, distance: 6.1
click at [670, 372] on p "Please let me know" at bounding box center [1045, 374] width 918 height 13
drag, startPoint x: 662, startPoint y: 369, endPoint x: 568, endPoint y: 368, distance: 94.0
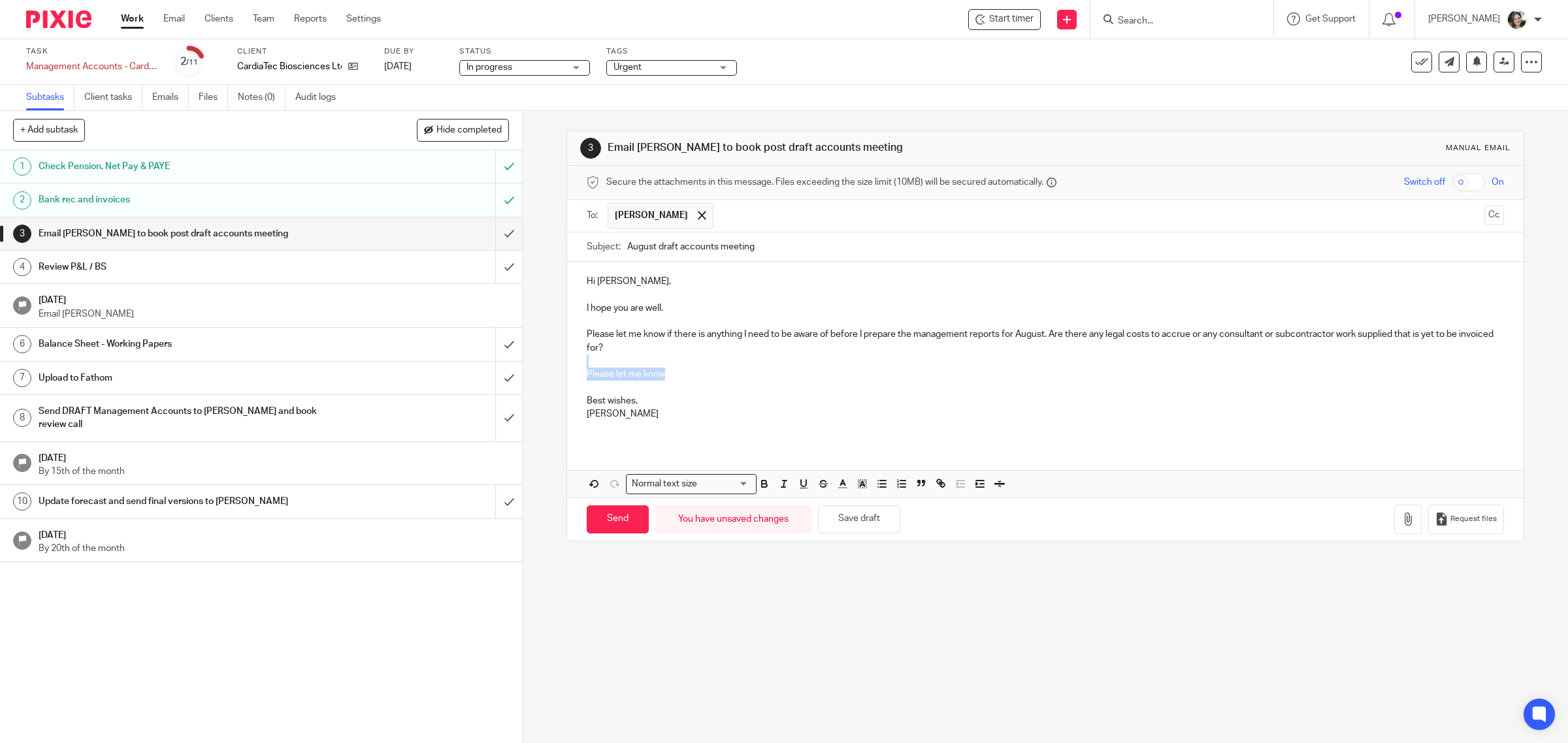
click at [568, 368] on div "Hi [PERSON_NAME], I hope you are well. Please let me know if there is anything …" at bounding box center [1046, 352] width 957 height 181
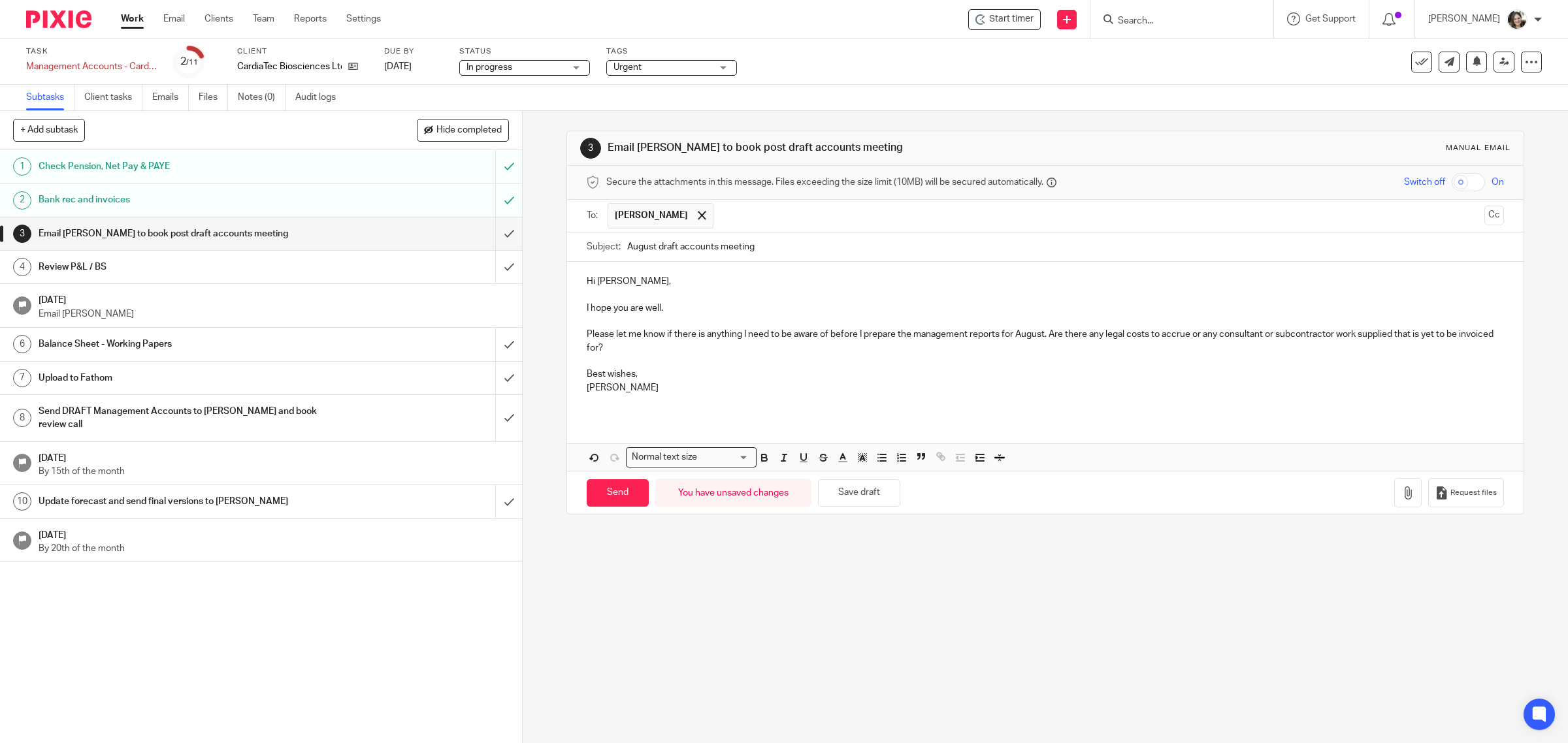
click at [609, 409] on div "Hi [PERSON_NAME], I hope you are well. Please let me know if there is anything …" at bounding box center [1046, 339] width 957 height 155
click at [628, 405] on p at bounding box center [1045, 401] width 918 height 13
click at [857, 493] on button "Save draft" at bounding box center [859, 493] width 83 height 28
drag, startPoint x: 654, startPoint y: 247, endPoint x: 685, endPoint y: 247, distance: 31.0
click at [685, 247] on input "August draft accounts meeting" at bounding box center [1066, 247] width 877 height 29
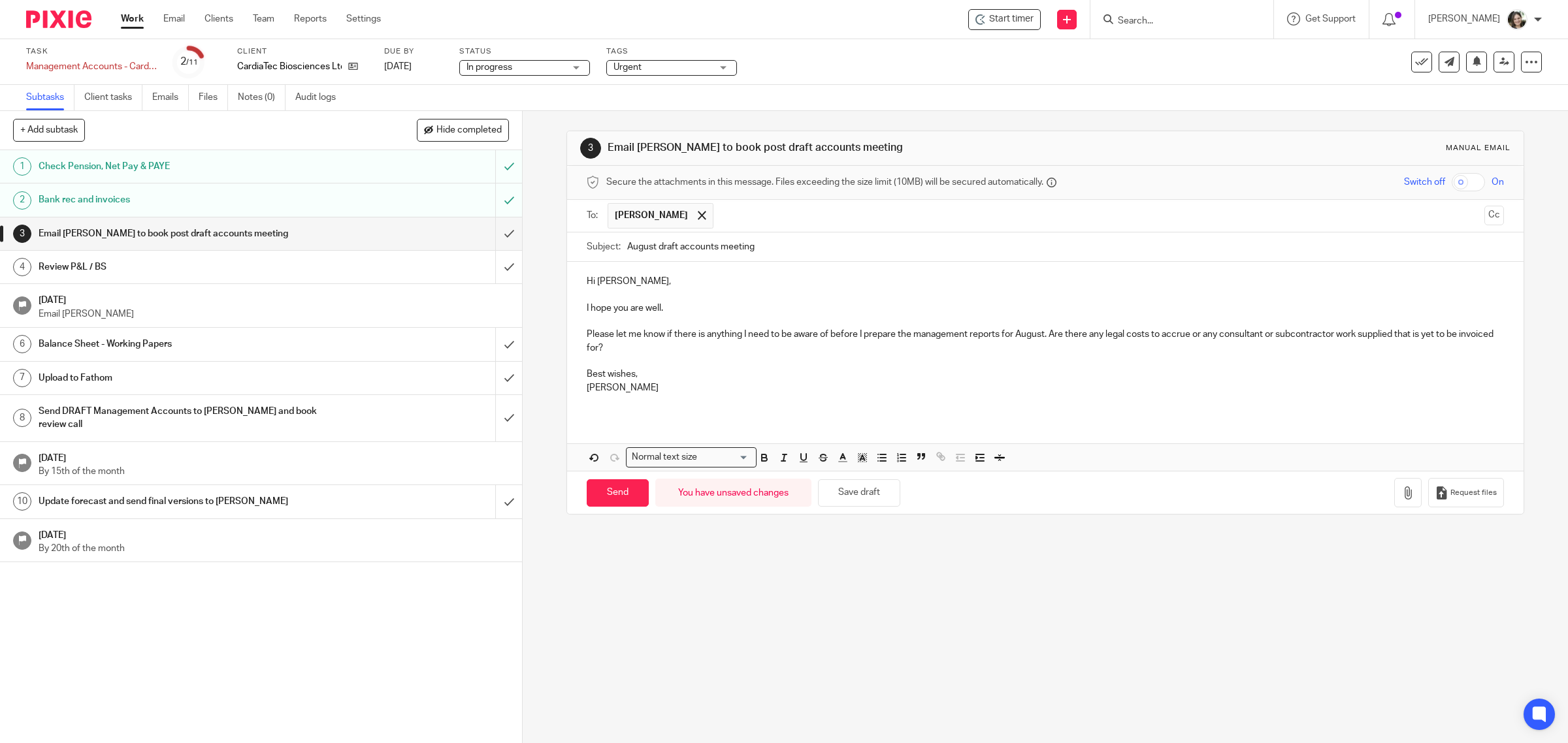
click at [679, 248] on input "August draft accounts meeting" at bounding box center [1066, 247] width 877 height 29
click at [674, 248] on input "August draft accounts meeting" at bounding box center [1066, 247] width 877 height 29
drag, startPoint x: 713, startPoint y: 248, endPoint x: 823, endPoint y: 246, distance: 110.0
click at [823, 246] on input "August draft accounts meeting" at bounding box center [1066, 247] width 877 height 29
type input "August draft accounts"
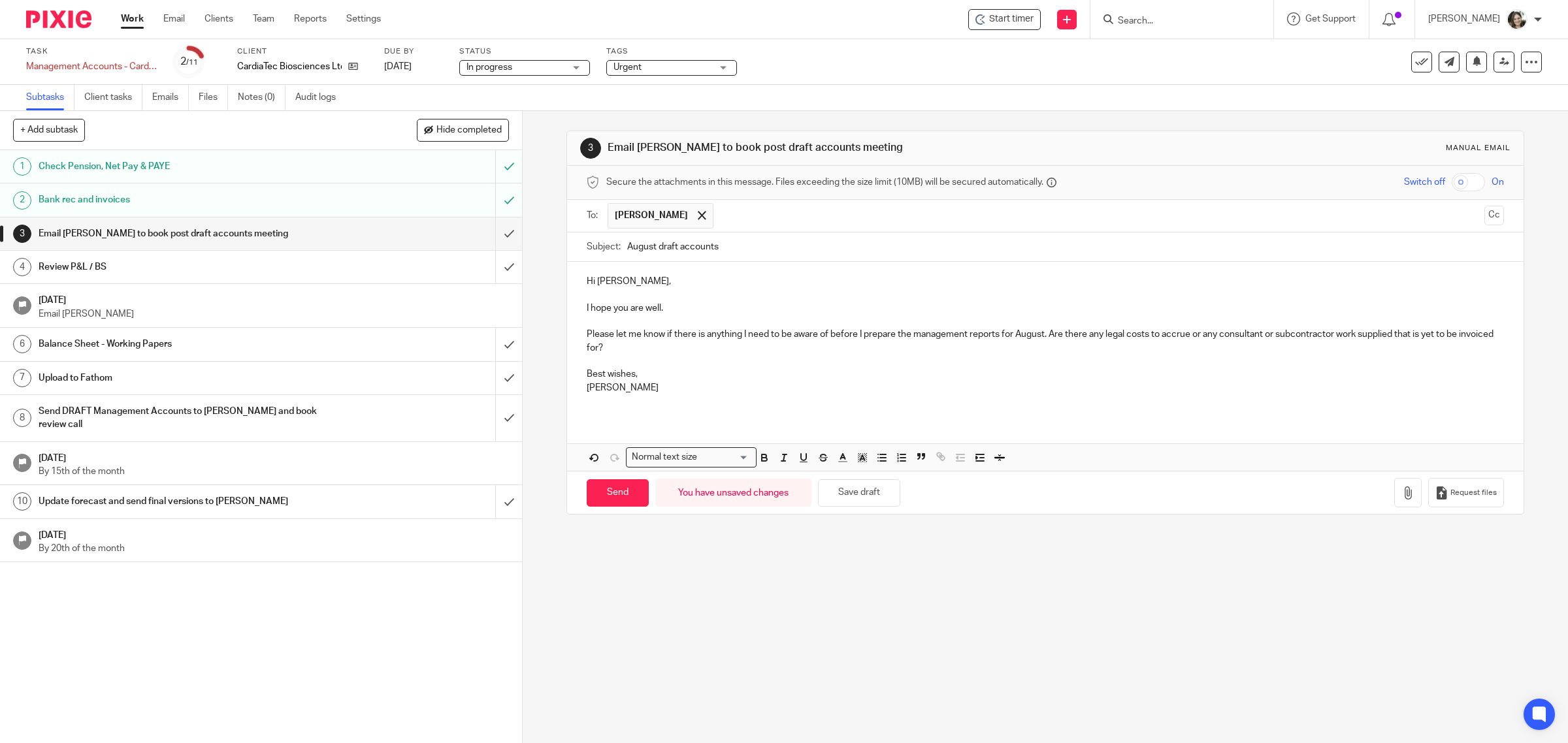
click at [726, 291] on p at bounding box center [1045, 295] width 918 height 13
click at [673, 307] on p "I hope you are well." at bounding box center [1045, 308] width 918 height 13
click at [853, 497] on button "Save draft" at bounding box center [859, 493] width 83 height 28
click at [598, 496] on input "Send" at bounding box center [617, 493] width 62 height 28
type input "Sent"
